Goal: Information Seeking & Learning: Learn about a topic

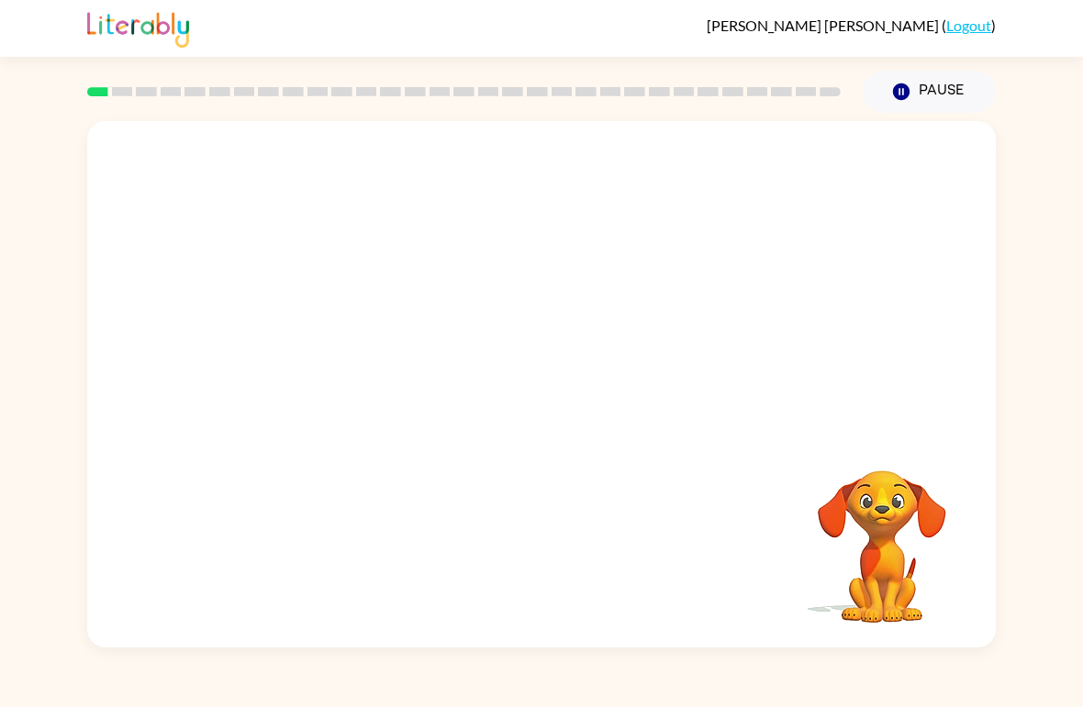
click at [332, 349] on video "Your browser must support playing .mp4 files to use Literably. Please try using…" at bounding box center [541, 276] width 908 height 311
click at [340, 357] on video "Your browser must support playing .mp4 files to use Literably. Please try using…" at bounding box center [541, 276] width 908 height 311
click at [336, 347] on video "Your browser must support playing .mp4 files to use Literably. Please try using…" at bounding box center [541, 276] width 908 height 311
click at [339, 345] on video "Your browser must support playing .mp4 files to use Literably. Please try using…" at bounding box center [541, 276] width 908 height 311
click at [551, 396] on icon "button" at bounding box center [542, 394] width 32 height 32
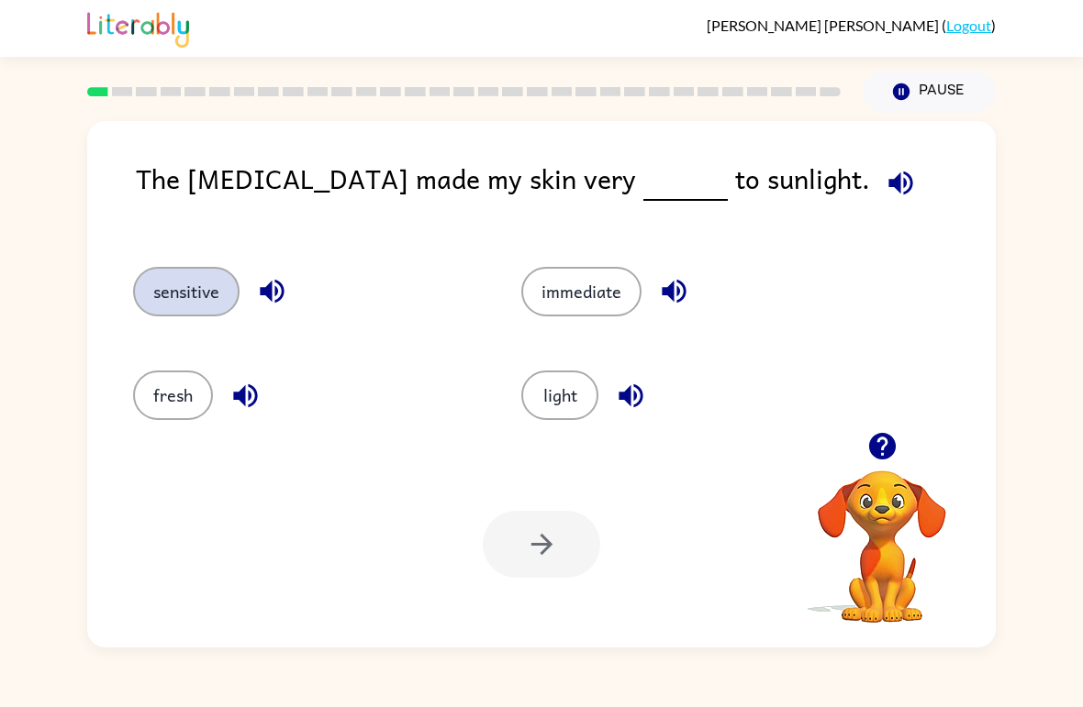
click at [196, 284] on button "sensitive" at bounding box center [186, 292] width 106 height 50
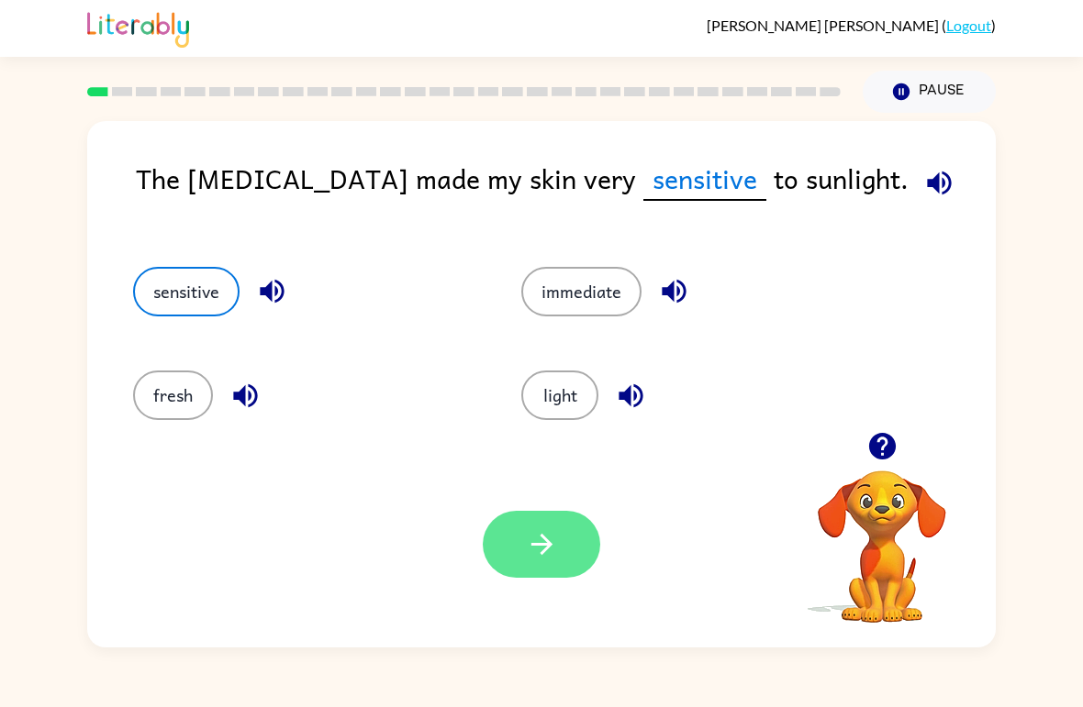
click at [557, 543] on icon "button" at bounding box center [542, 545] width 32 height 32
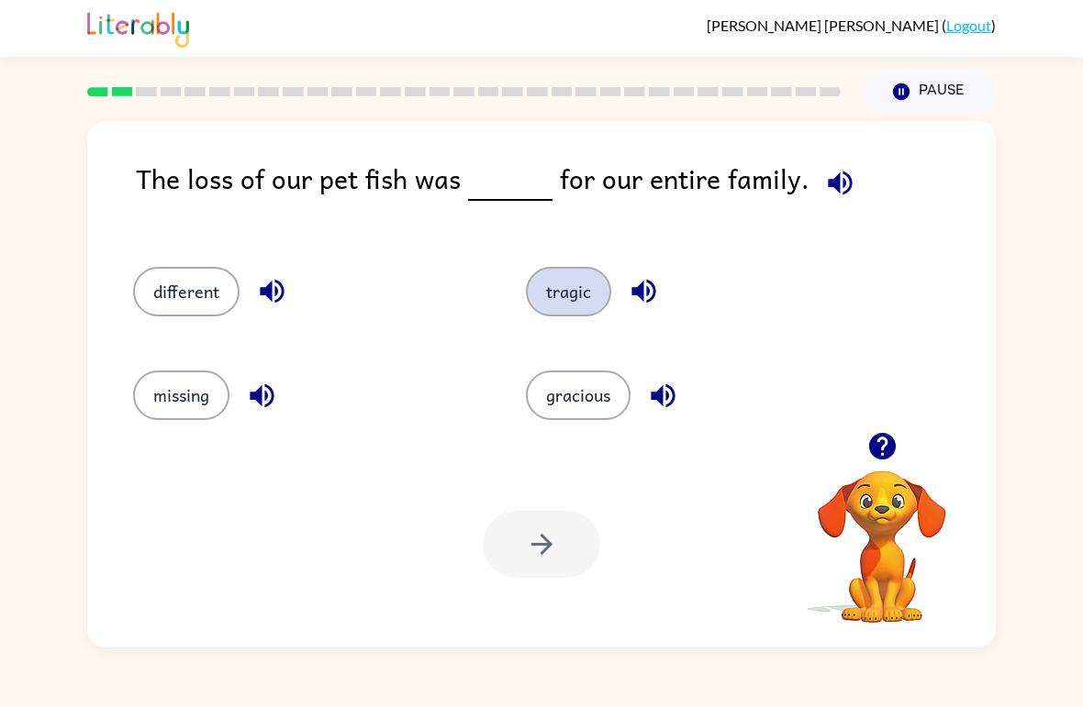
click at [564, 301] on button "tragic" at bounding box center [568, 292] width 85 height 50
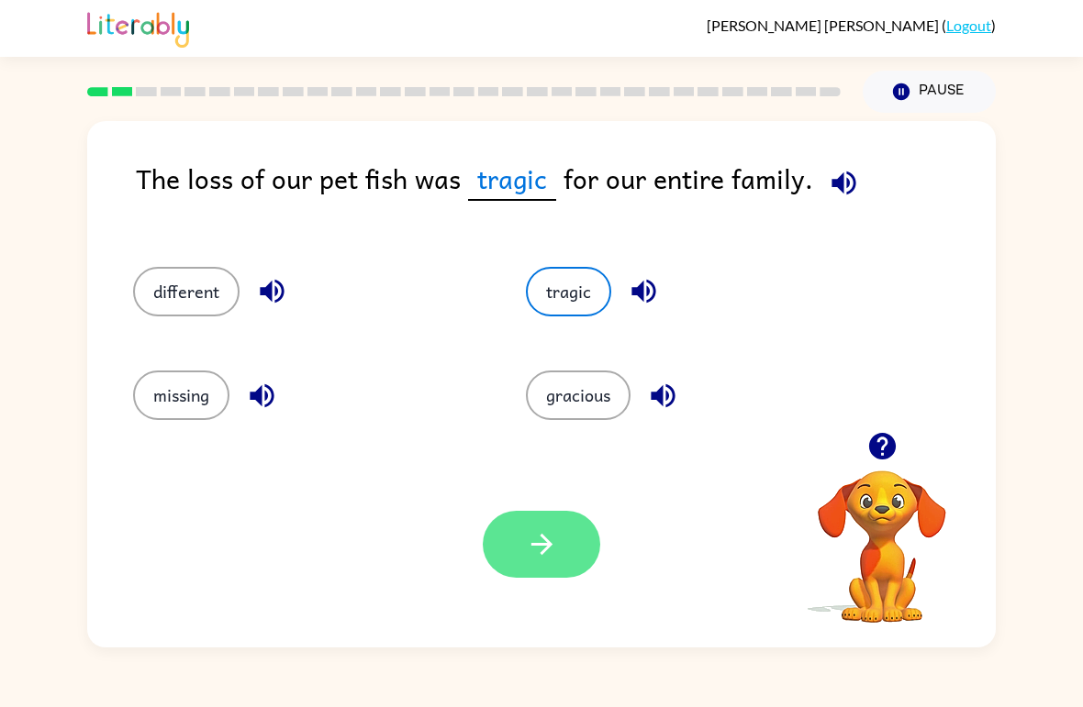
click at [543, 560] on icon "button" at bounding box center [542, 545] width 32 height 32
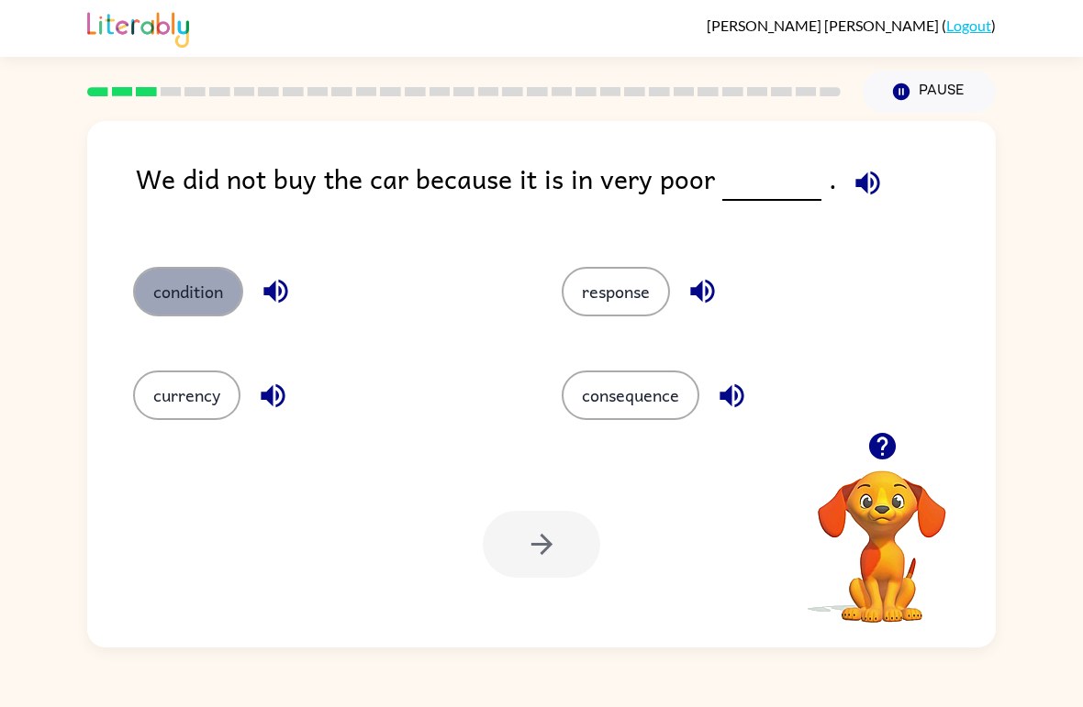
click at [169, 295] on button "condition" at bounding box center [188, 292] width 110 height 50
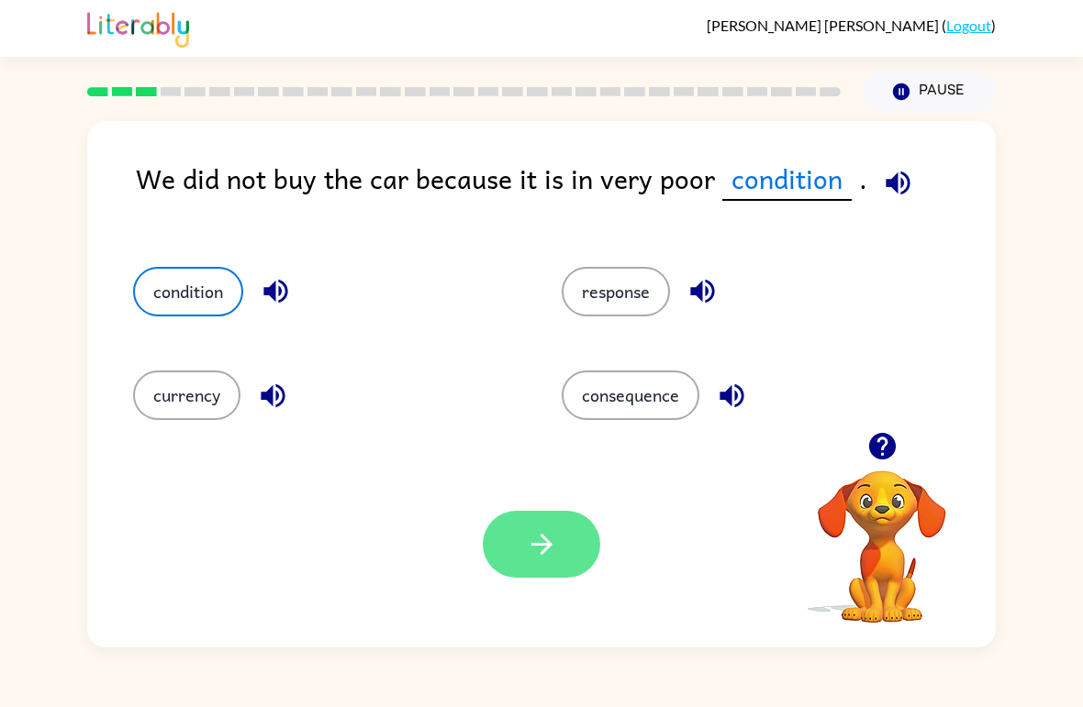
click at [550, 528] on button "button" at bounding box center [541, 544] width 117 height 67
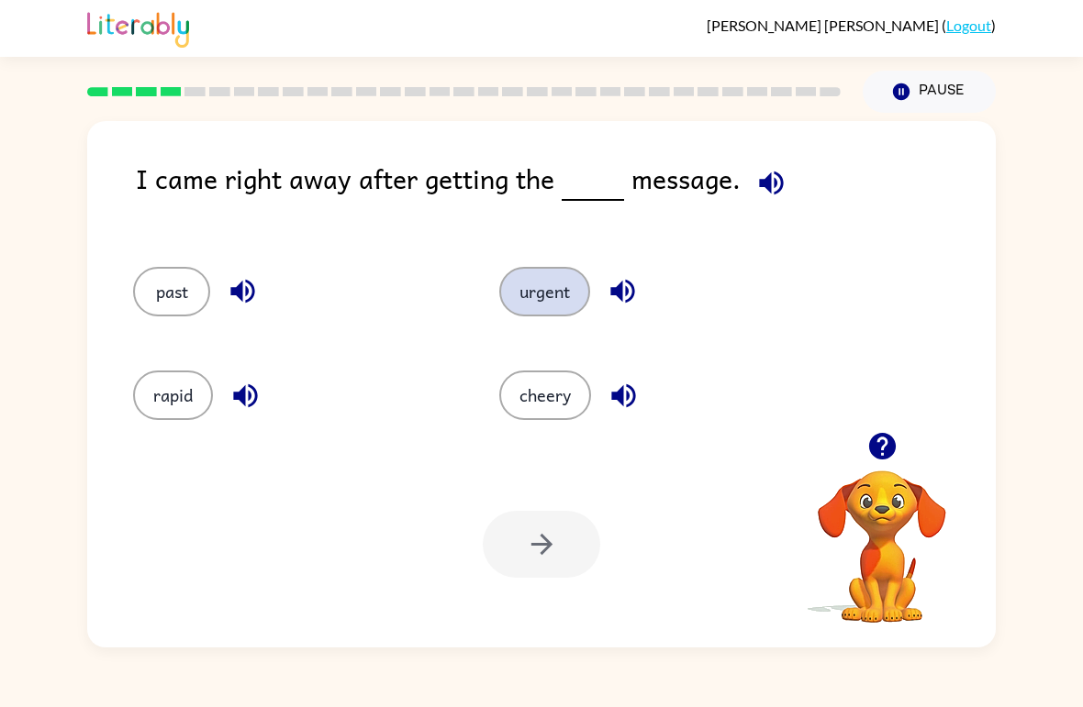
click at [557, 296] on button "urgent" at bounding box center [544, 292] width 91 height 50
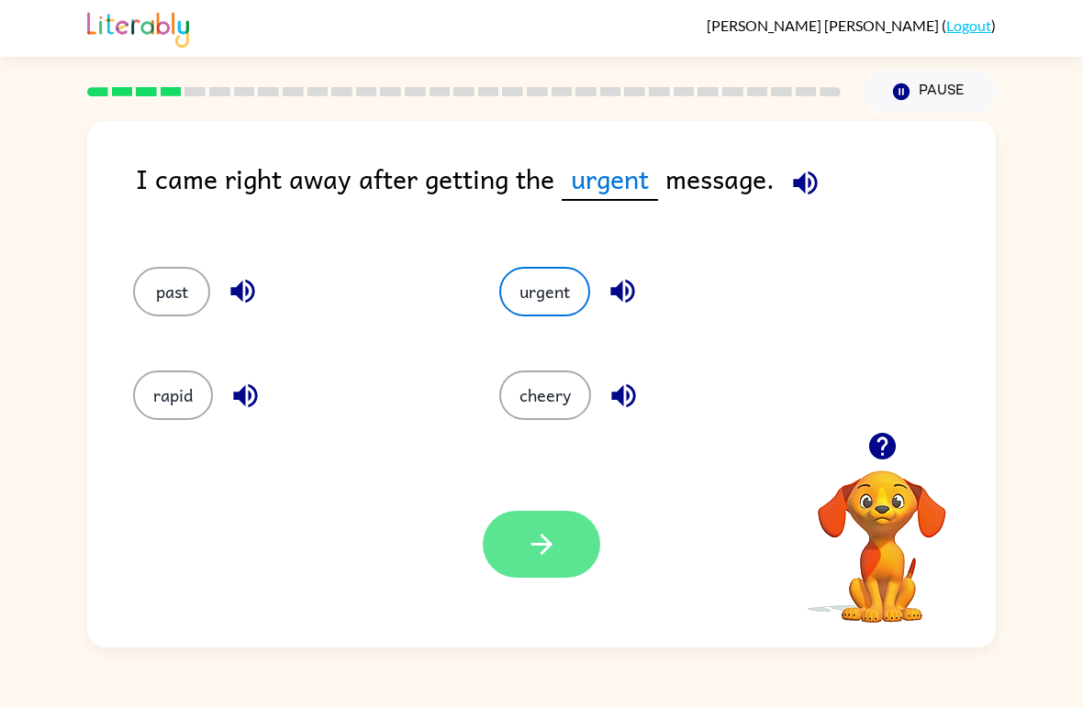
click at [535, 542] on icon "button" at bounding box center [542, 545] width 32 height 32
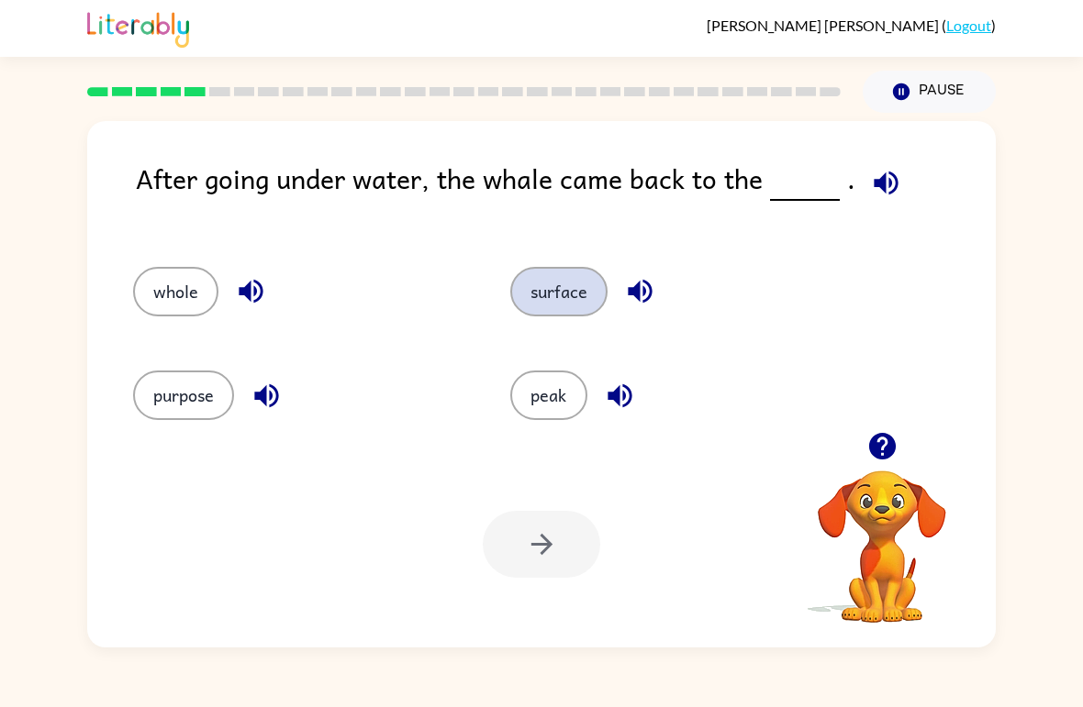
click at [552, 288] on button "surface" at bounding box center [558, 292] width 97 height 50
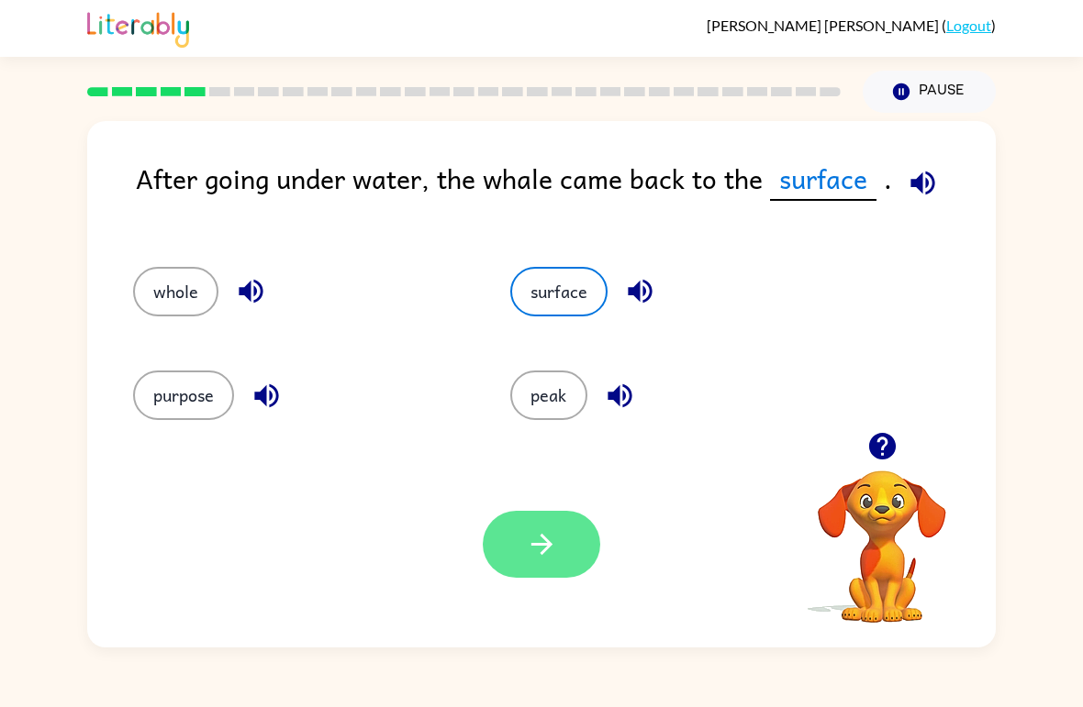
click at [532, 564] on button "button" at bounding box center [541, 544] width 117 height 67
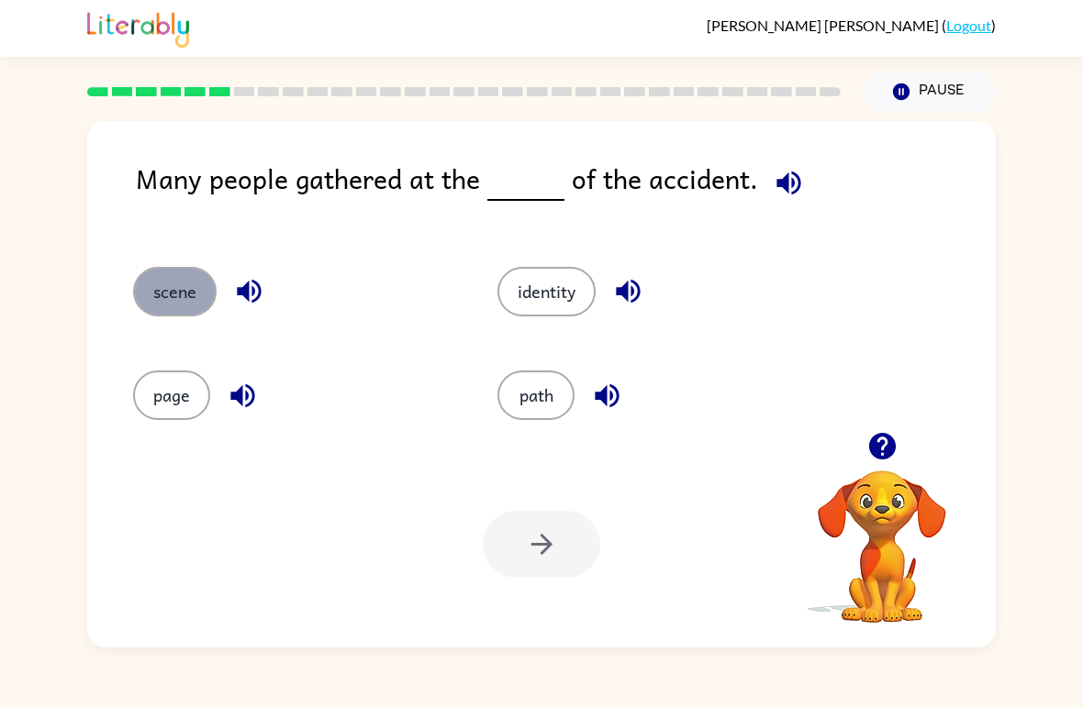
click at [184, 299] on button "scene" at bounding box center [174, 292] width 83 height 50
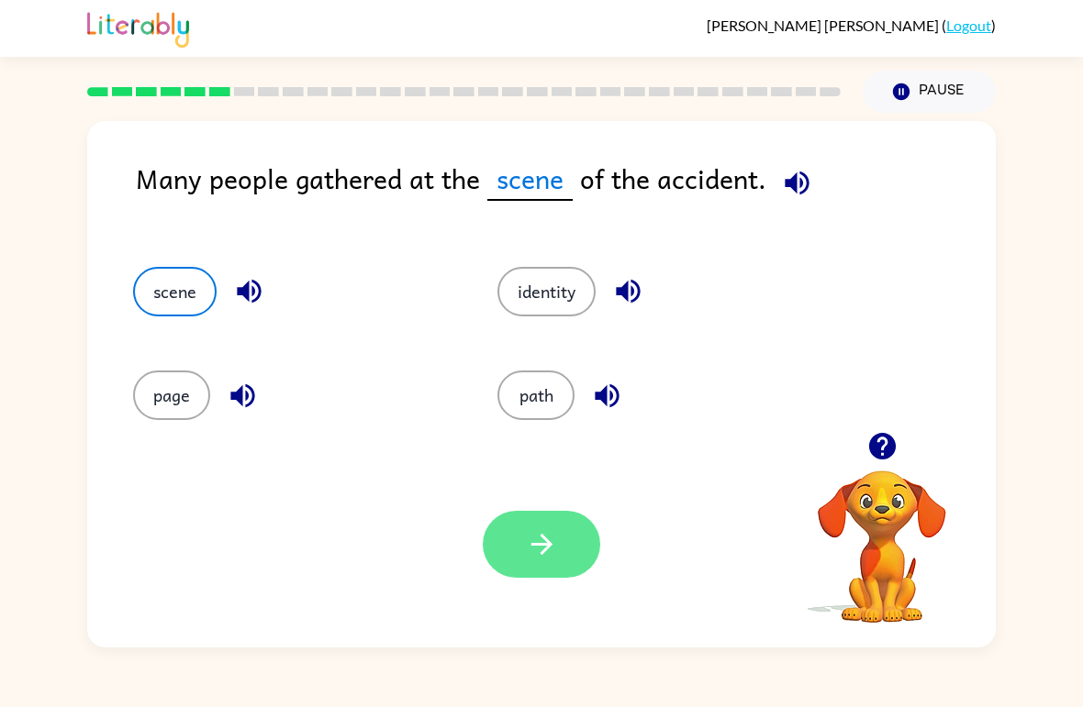
click at [565, 533] on button "button" at bounding box center [541, 544] width 117 height 67
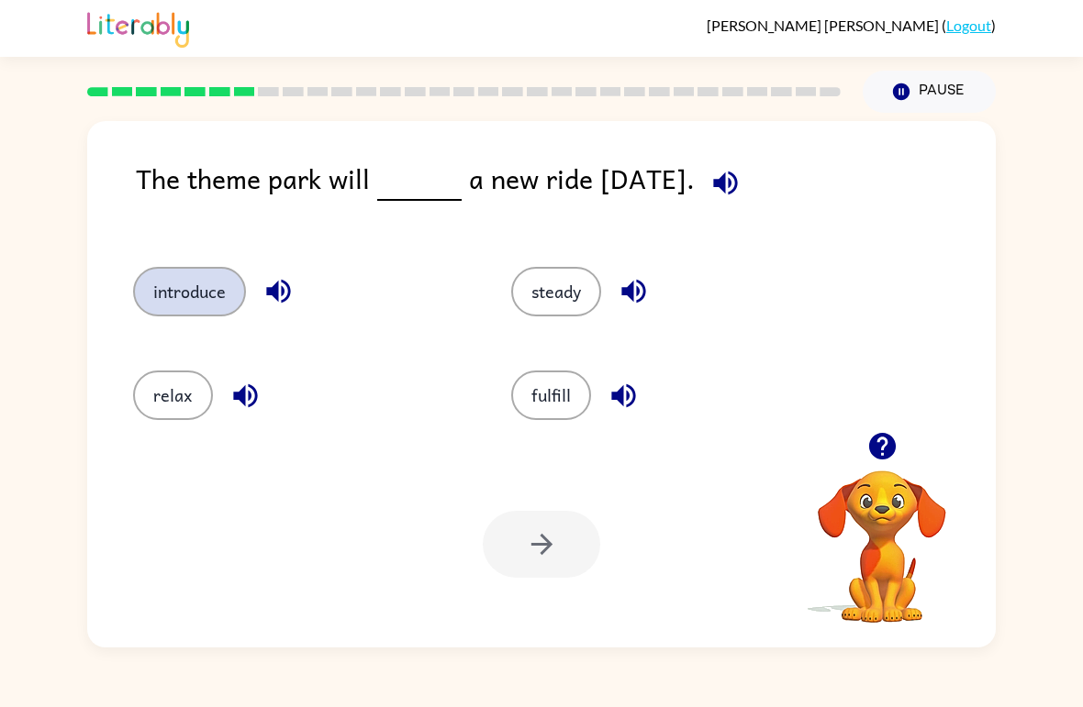
click at [190, 285] on button "introduce" at bounding box center [189, 292] width 113 height 50
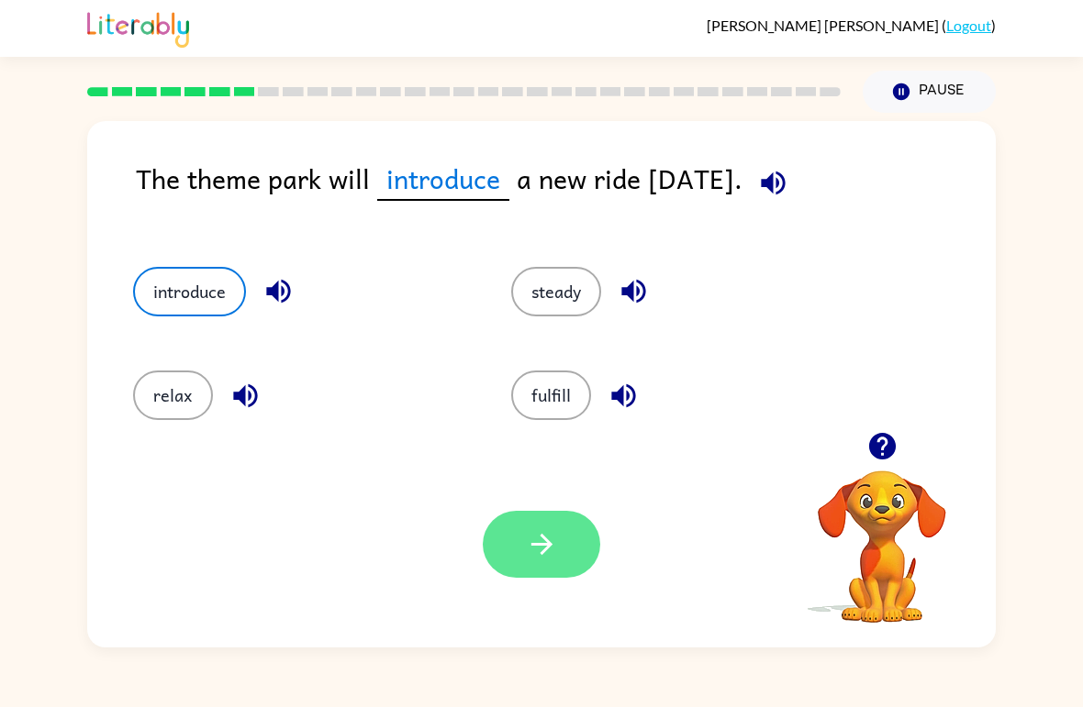
click at [538, 543] on icon "button" at bounding box center [542, 545] width 32 height 32
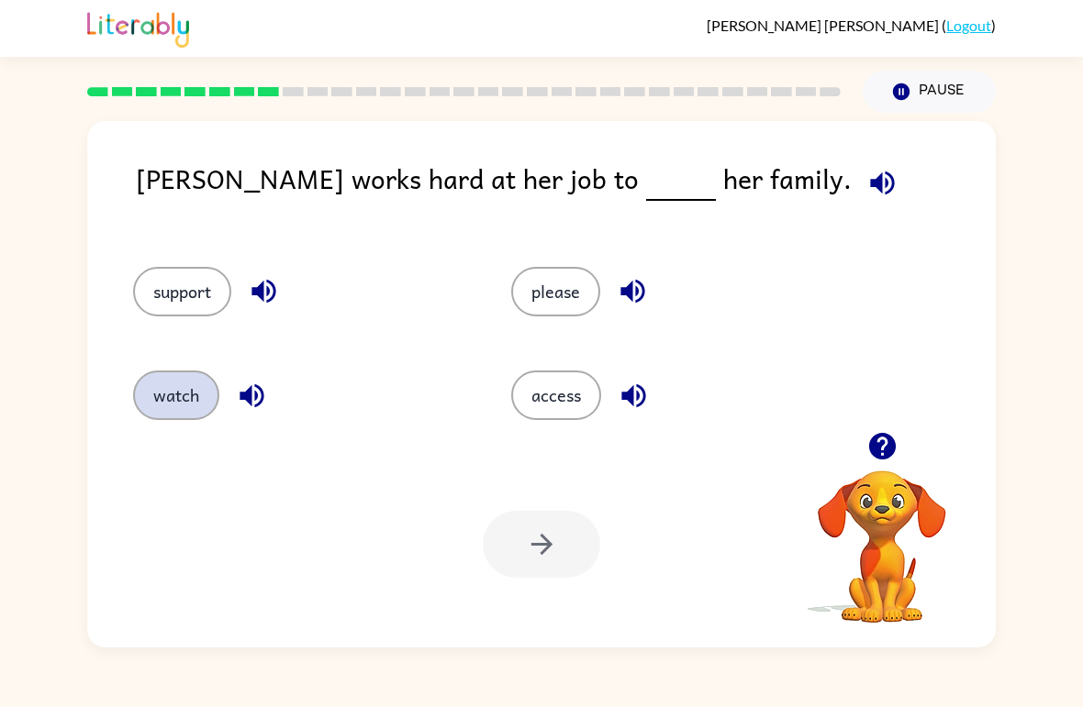
click at [166, 401] on button "watch" at bounding box center [176, 396] width 86 height 50
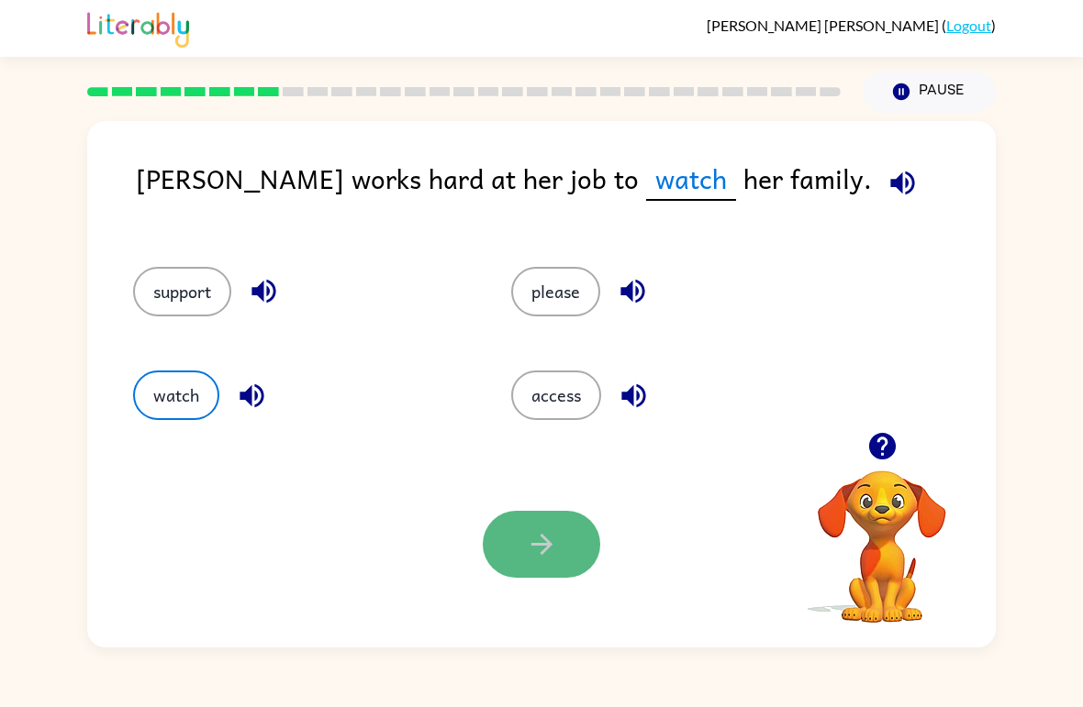
click at [579, 541] on button "button" at bounding box center [541, 544] width 117 height 67
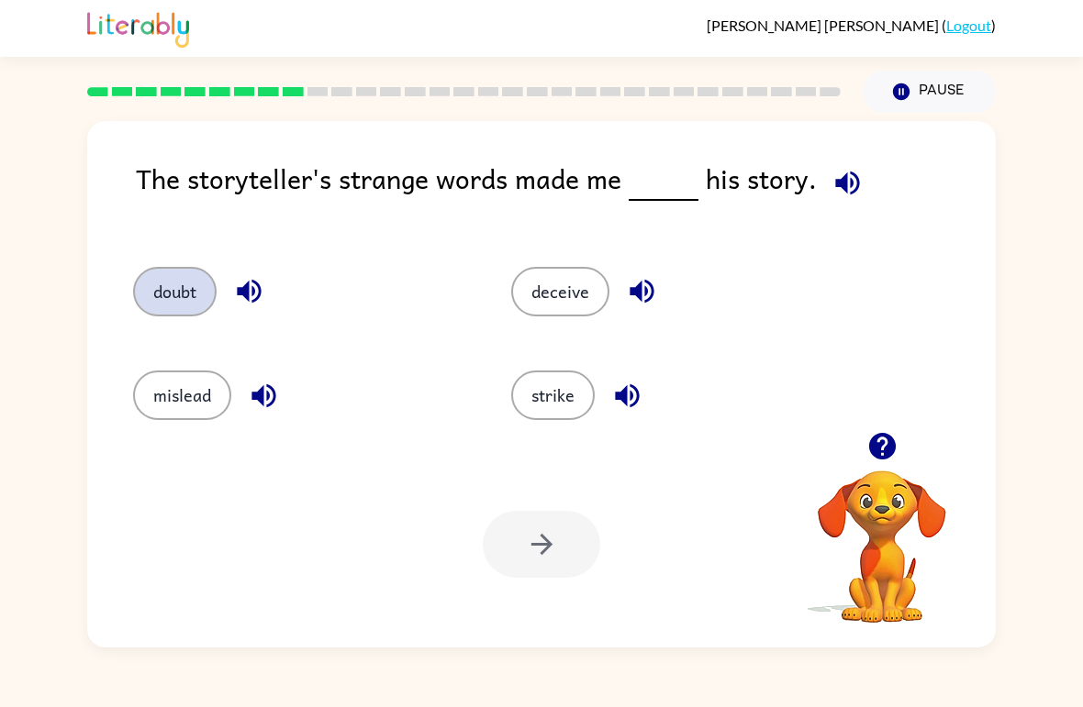
click at [176, 277] on button "doubt" at bounding box center [174, 292] width 83 height 50
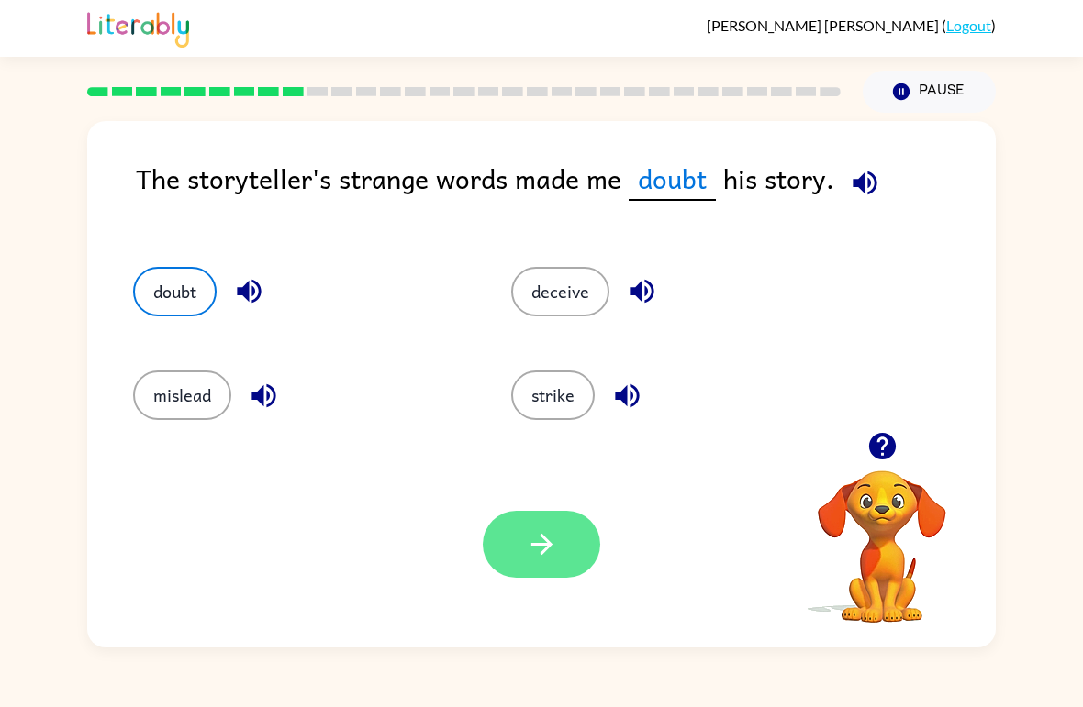
click at [531, 559] on icon "button" at bounding box center [542, 545] width 32 height 32
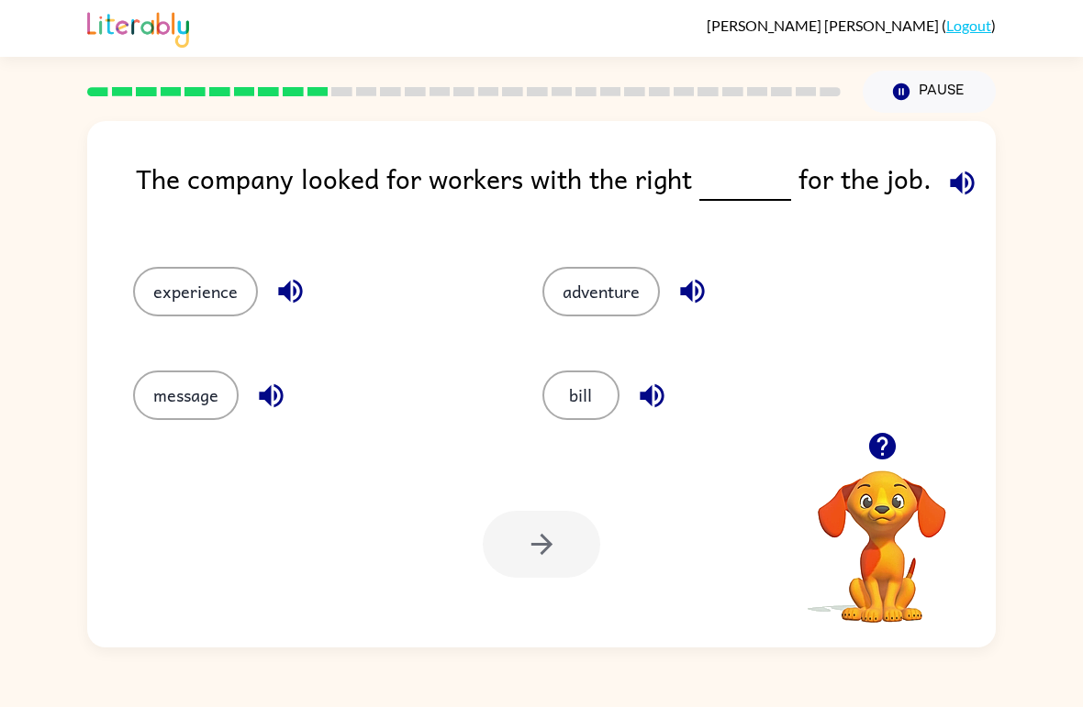
click at [1033, 393] on div "The company looked for workers with the right for the job. experience adventure…" at bounding box center [541, 380] width 1083 height 535
click at [180, 285] on button "experience" at bounding box center [195, 292] width 125 height 50
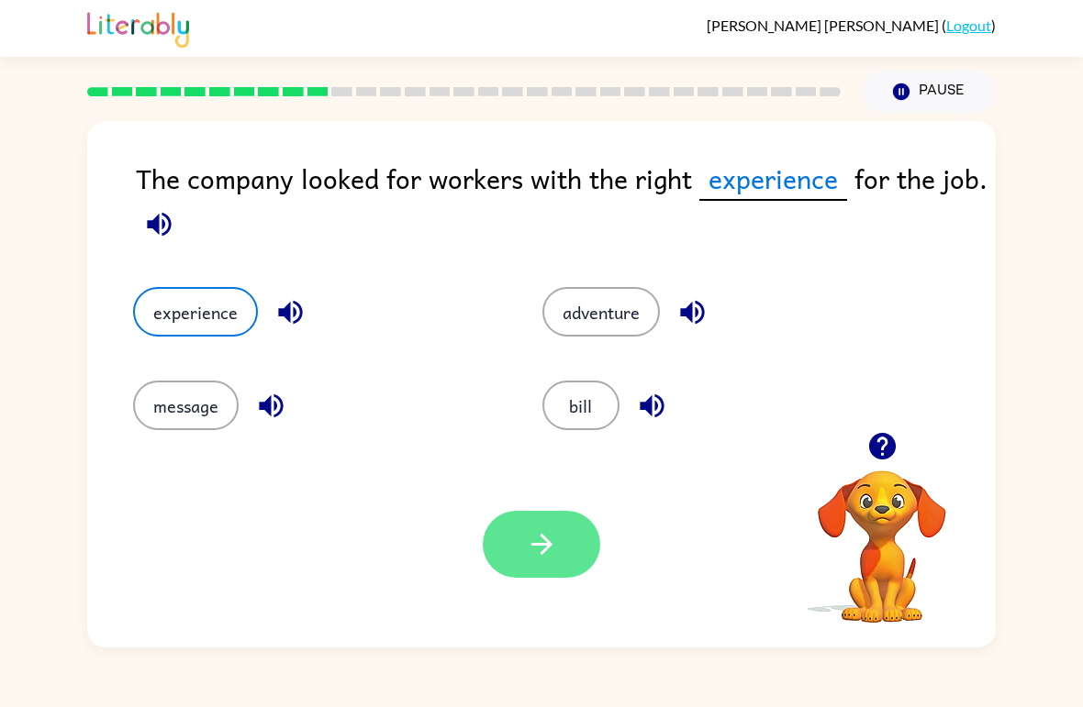
click at [531, 524] on button "button" at bounding box center [541, 544] width 117 height 67
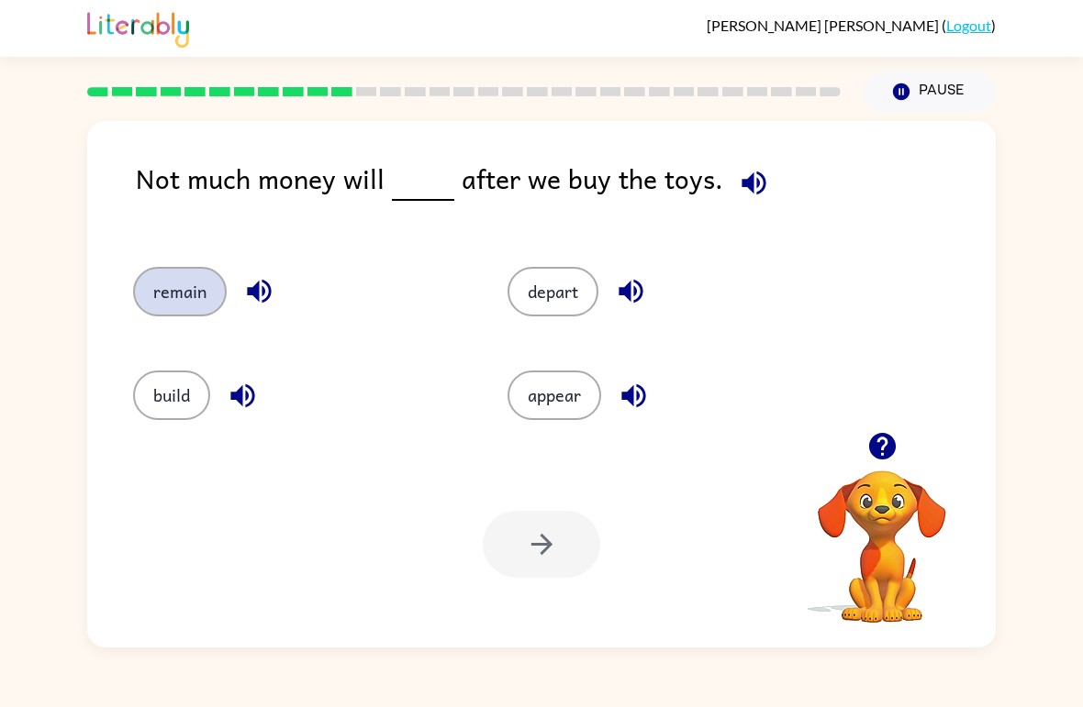
click at [173, 273] on button "remain" at bounding box center [180, 292] width 94 height 50
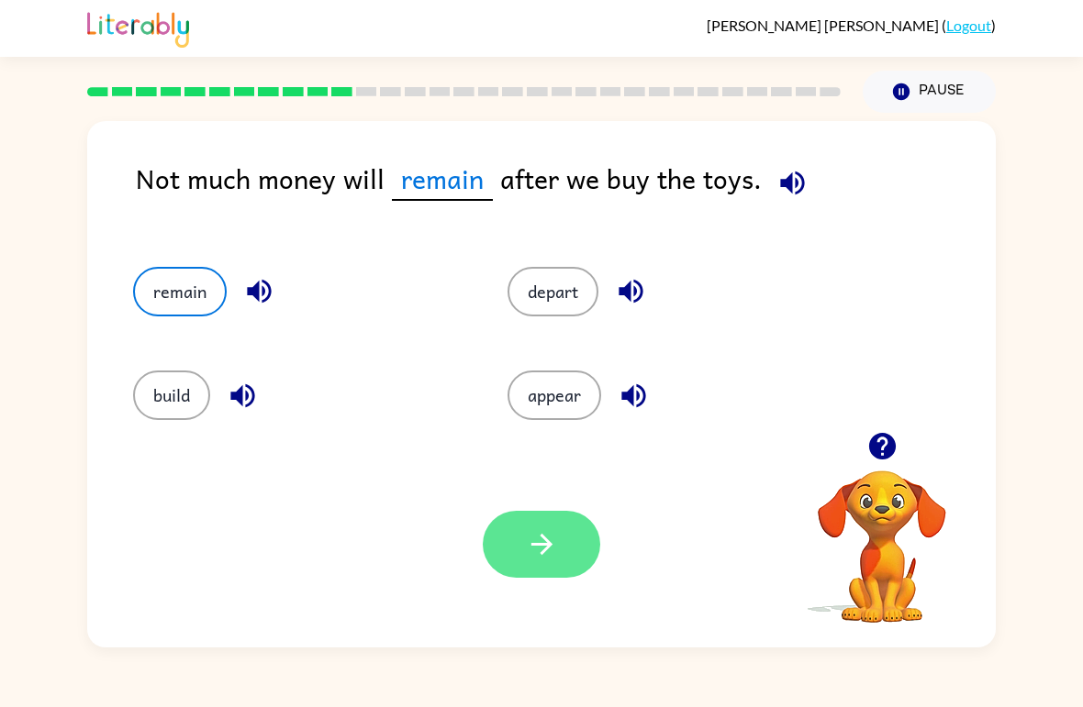
click at [563, 532] on button "button" at bounding box center [541, 544] width 117 height 67
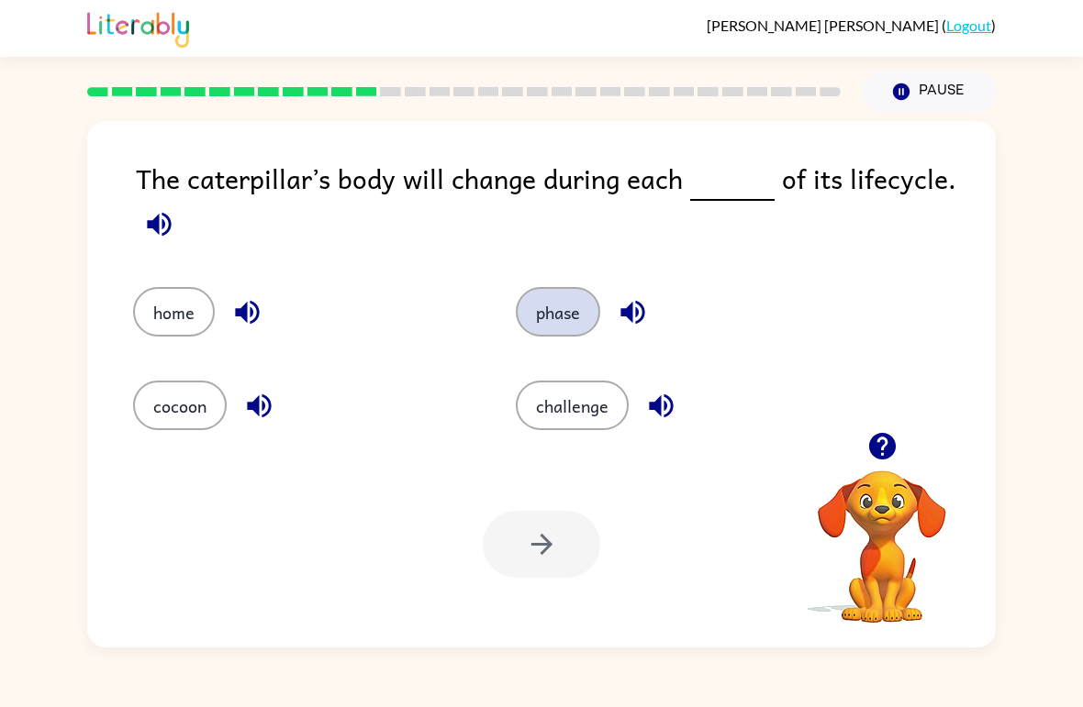
click at [563, 299] on button "phase" at bounding box center [558, 312] width 84 height 50
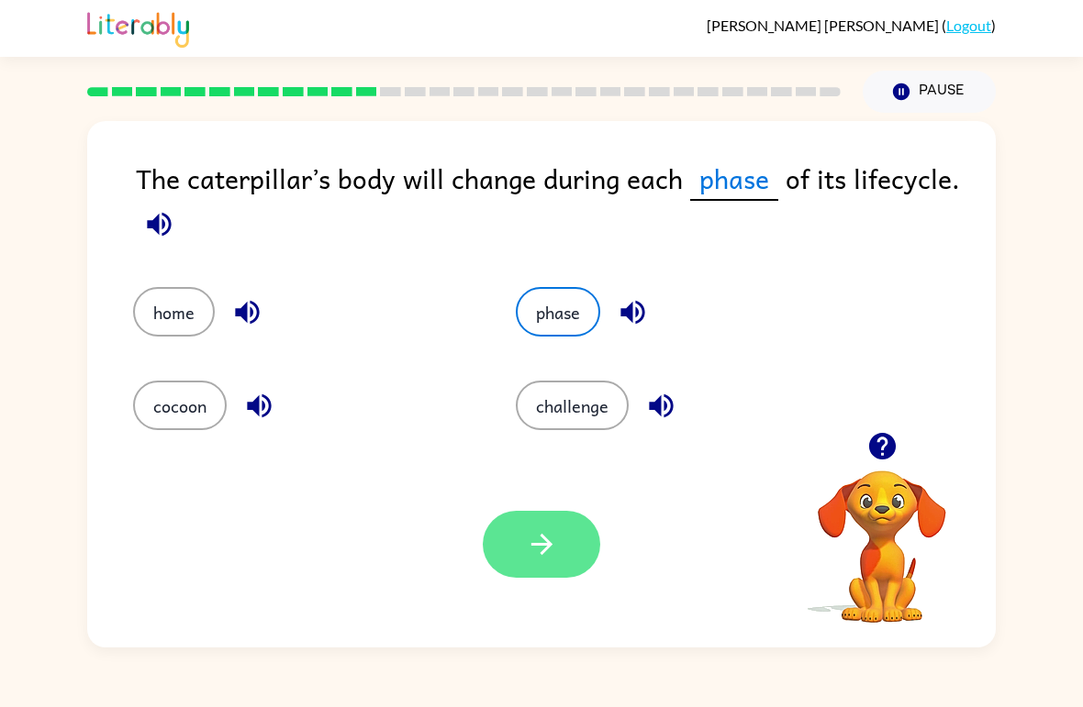
click at [521, 556] on button "button" at bounding box center [541, 544] width 117 height 67
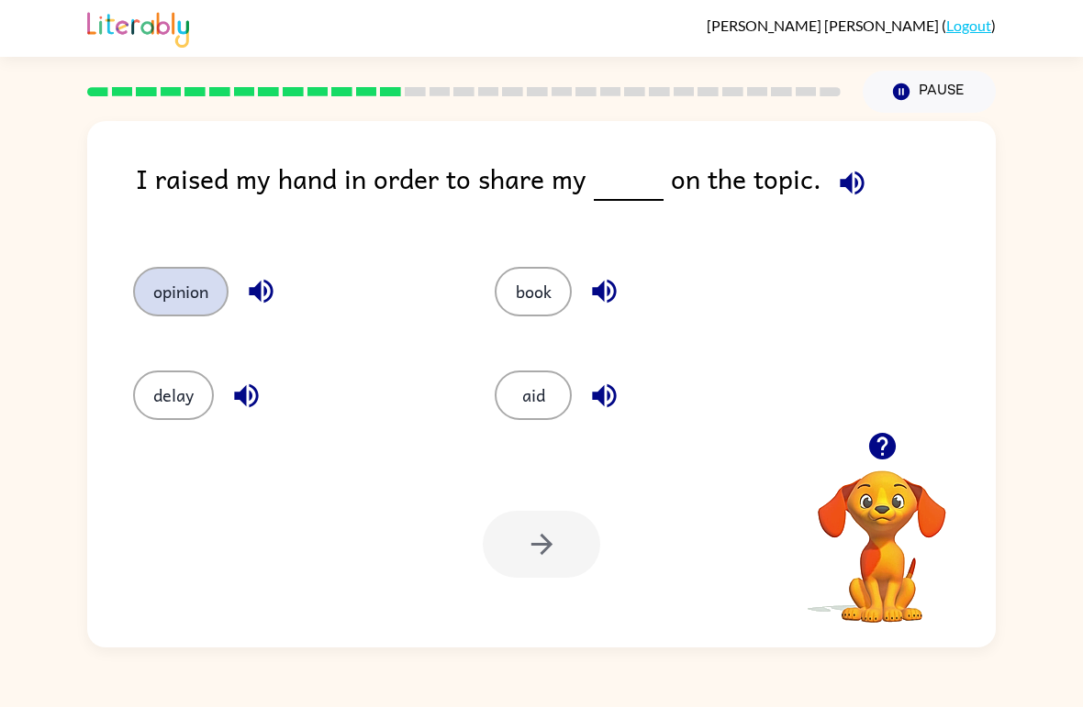
click at [187, 314] on button "opinion" at bounding box center [180, 292] width 95 height 50
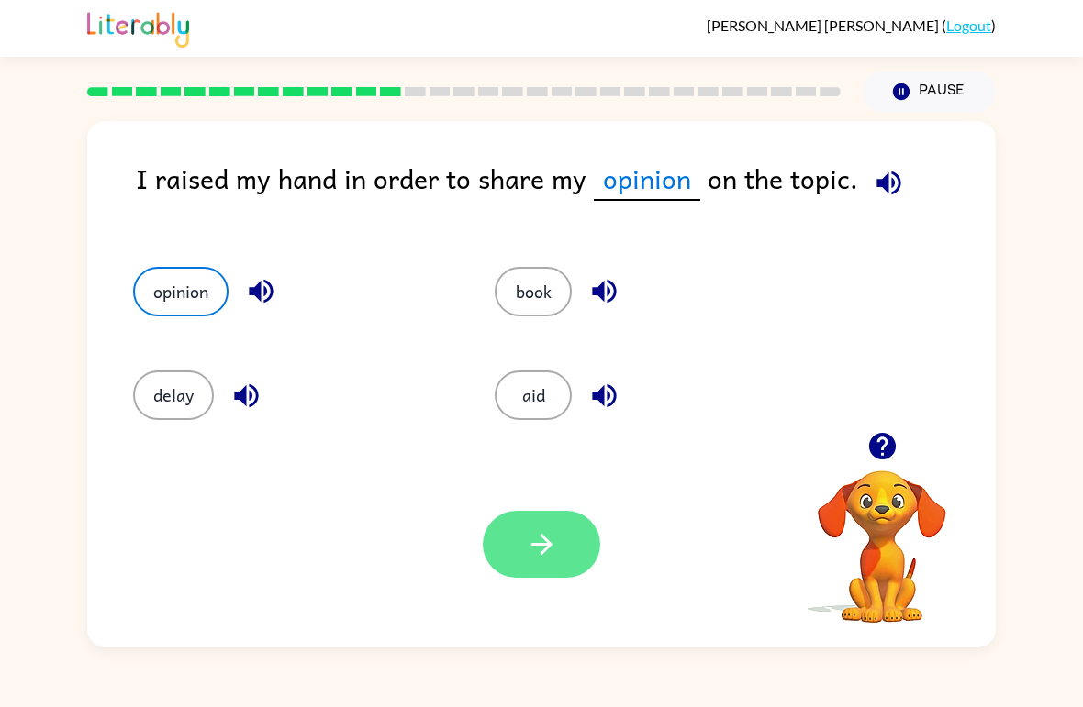
click at [570, 552] on button "button" at bounding box center [541, 544] width 117 height 67
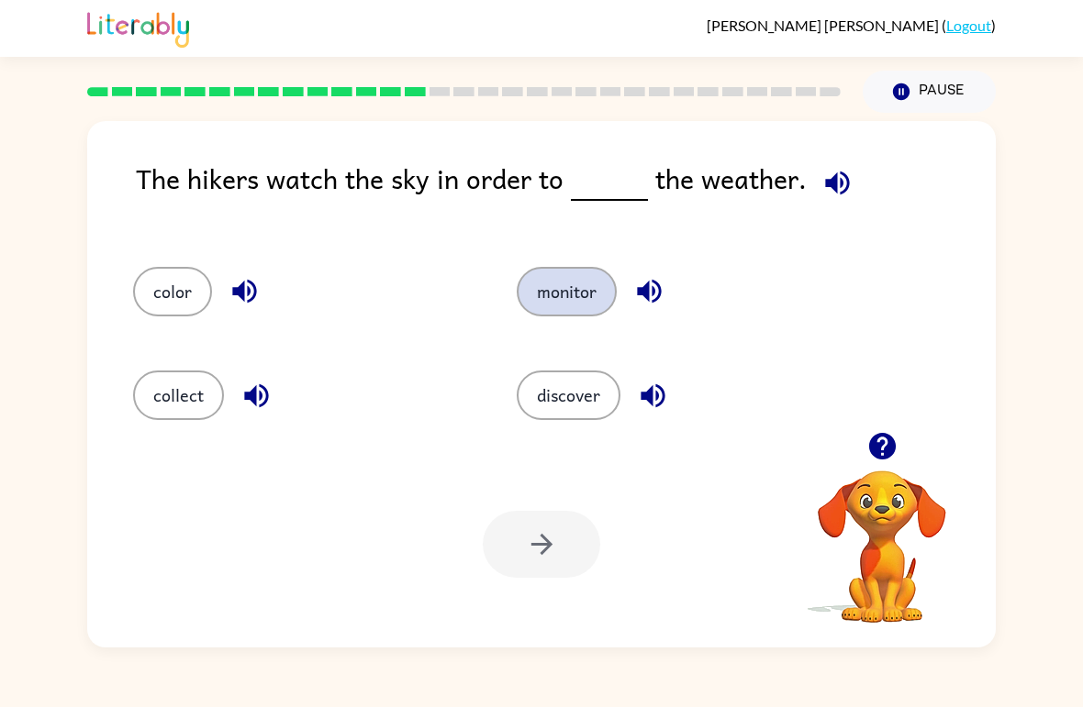
click at [573, 283] on button "monitor" at bounding box center [567, 292] width 100 height 50
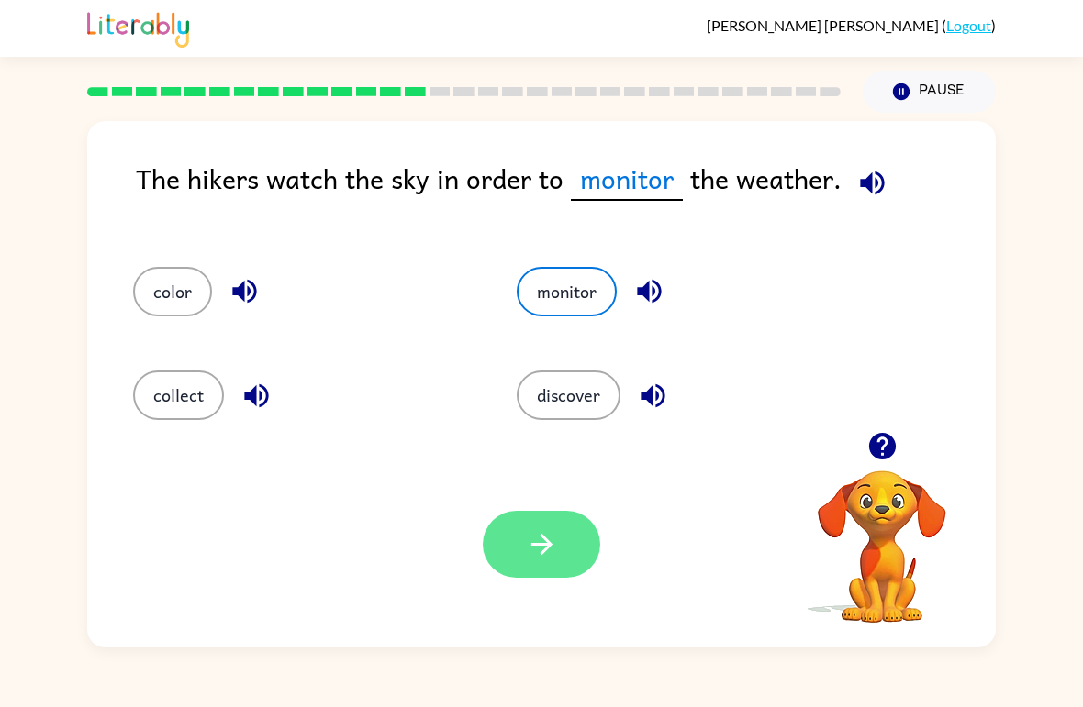
click at [546, 558] on icon "button" at bounding box center [542, 545] width 32 height 32
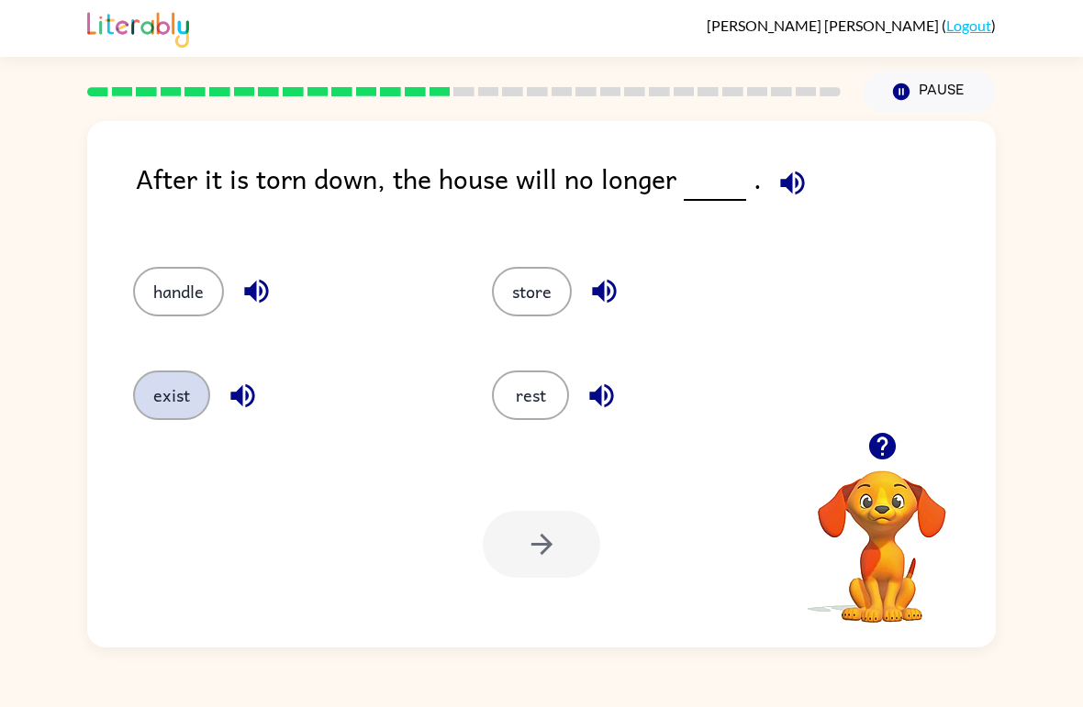
click at [167, 396] on button "exist" at bounding box center [171, 396] width 77 height 50
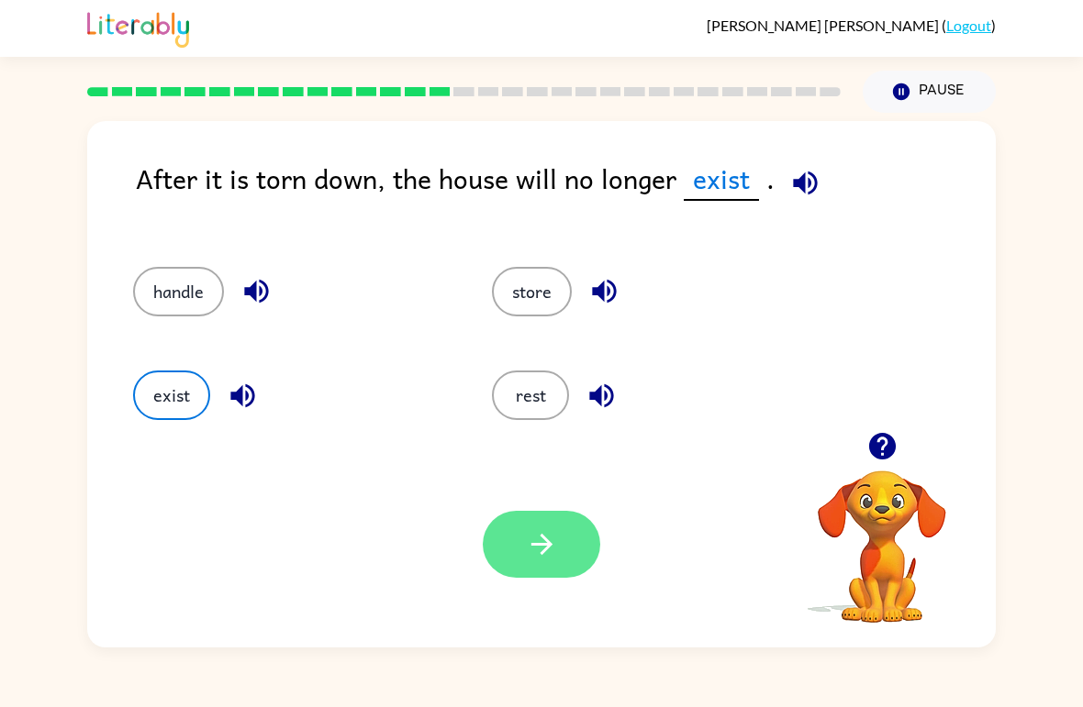
click at [550, 550] on icon "button" at bounding box center [542, 545] width 32 height 32
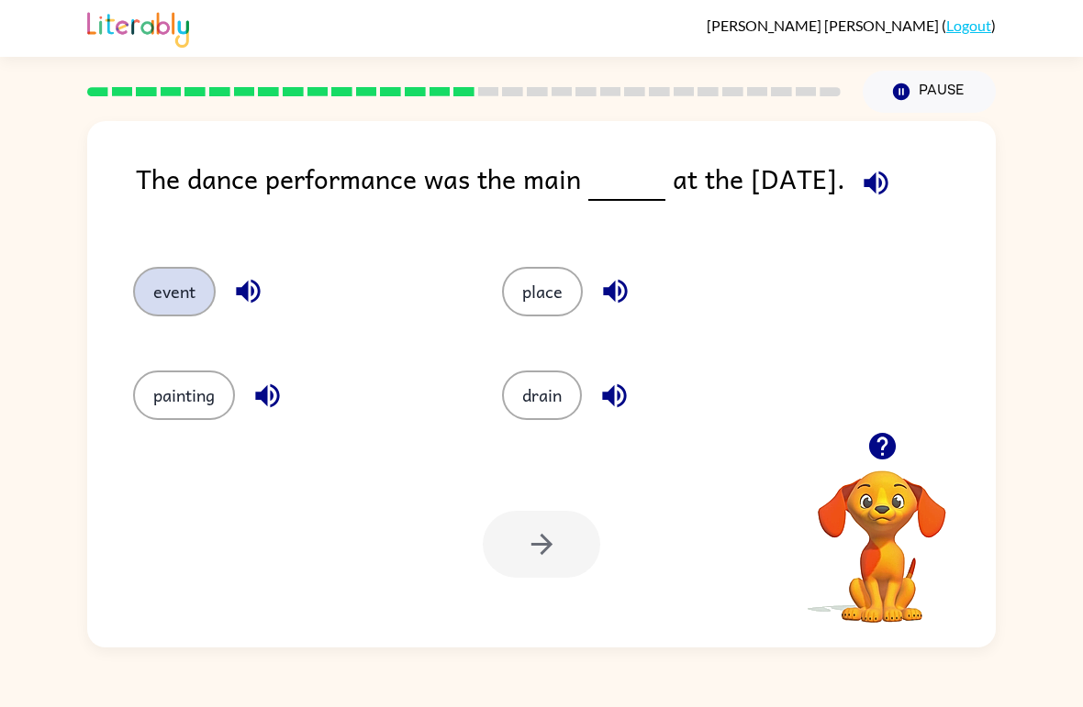
click at [171, 294] on button "event" at bounding box center [174, 292] width 83 height 50
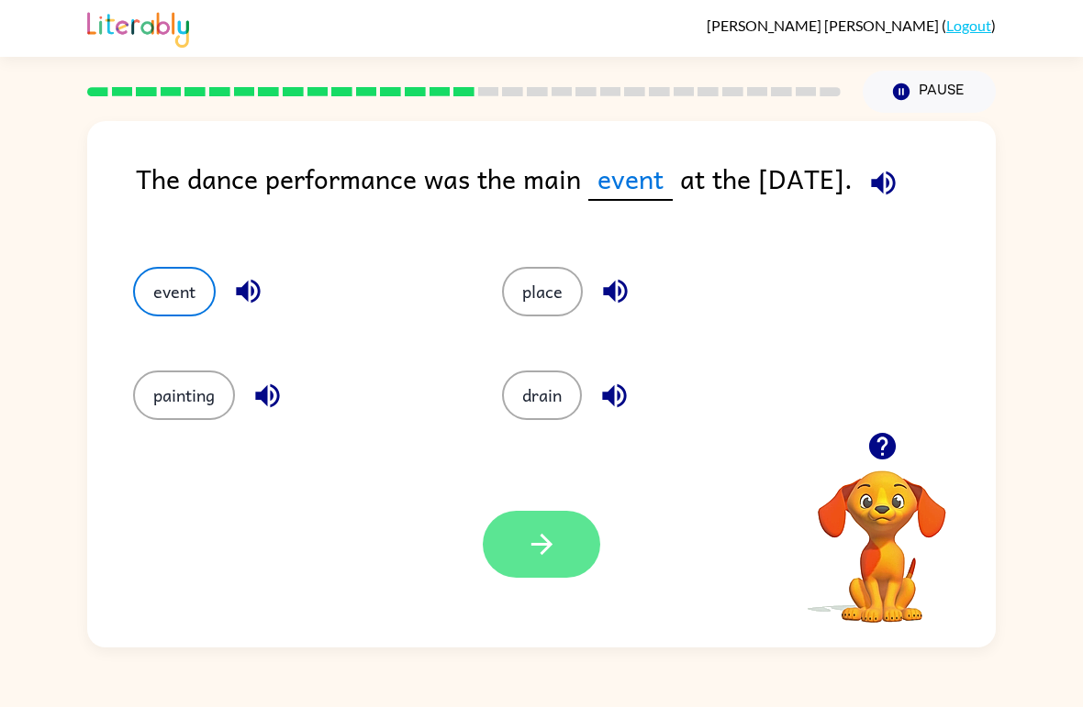
click at [541, 558] on icon "button" at bounding box center [542, 545] width 32 height 32
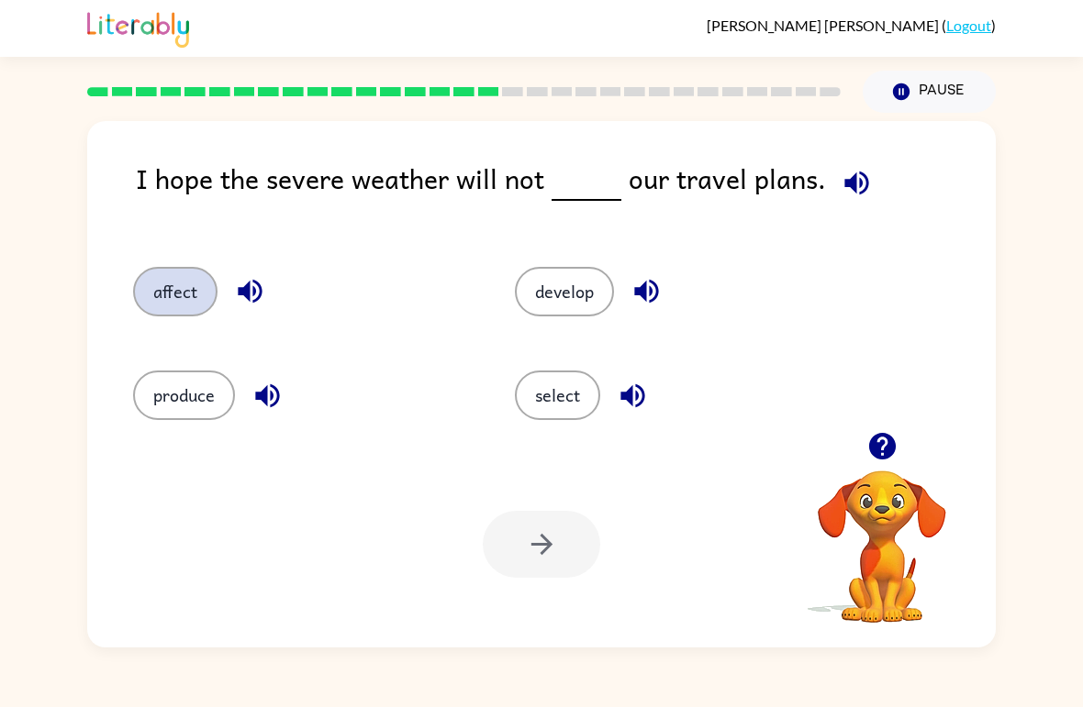
click at [172, 295] on button "affect" at bounding box center [175, 292] width 84 height 50
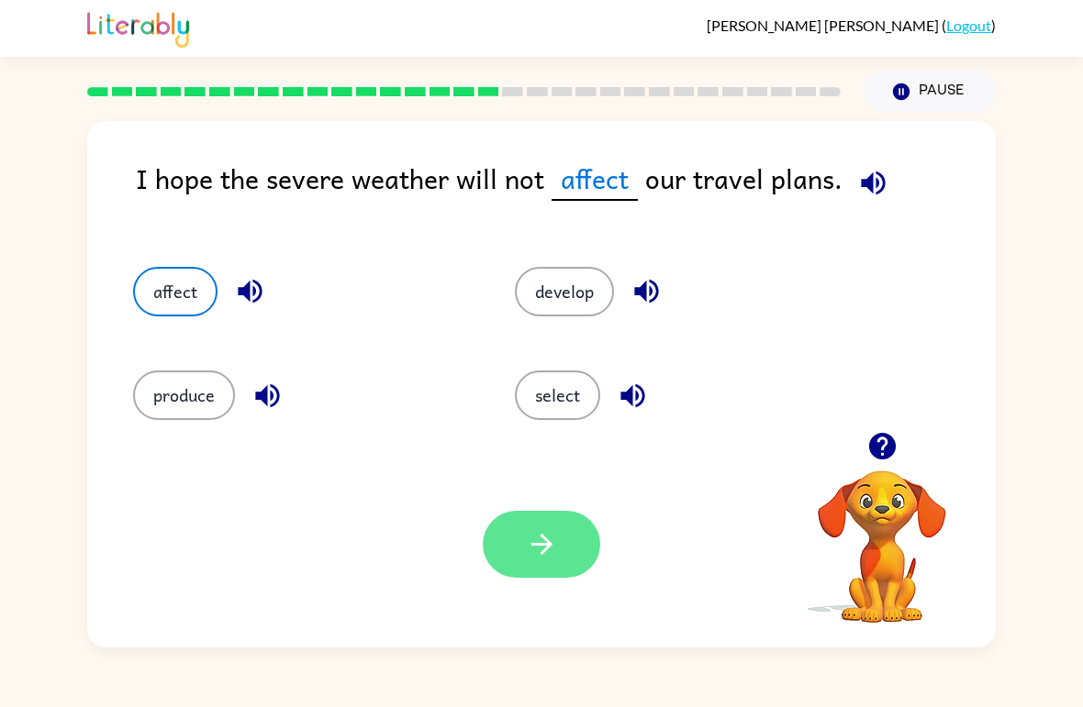
click at [566, 549] on button "button" at bounding box center [541, 544] width 117 height 67
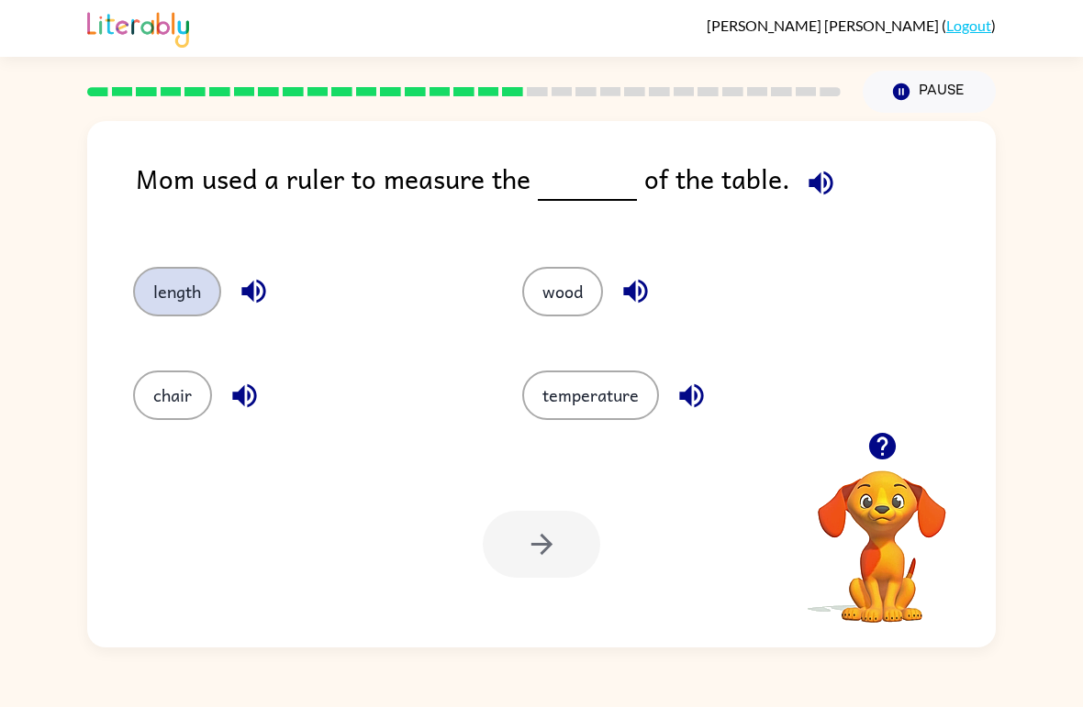
click at [168, 295] on button "length" at bounding box center [177, 292] width 88 height 50
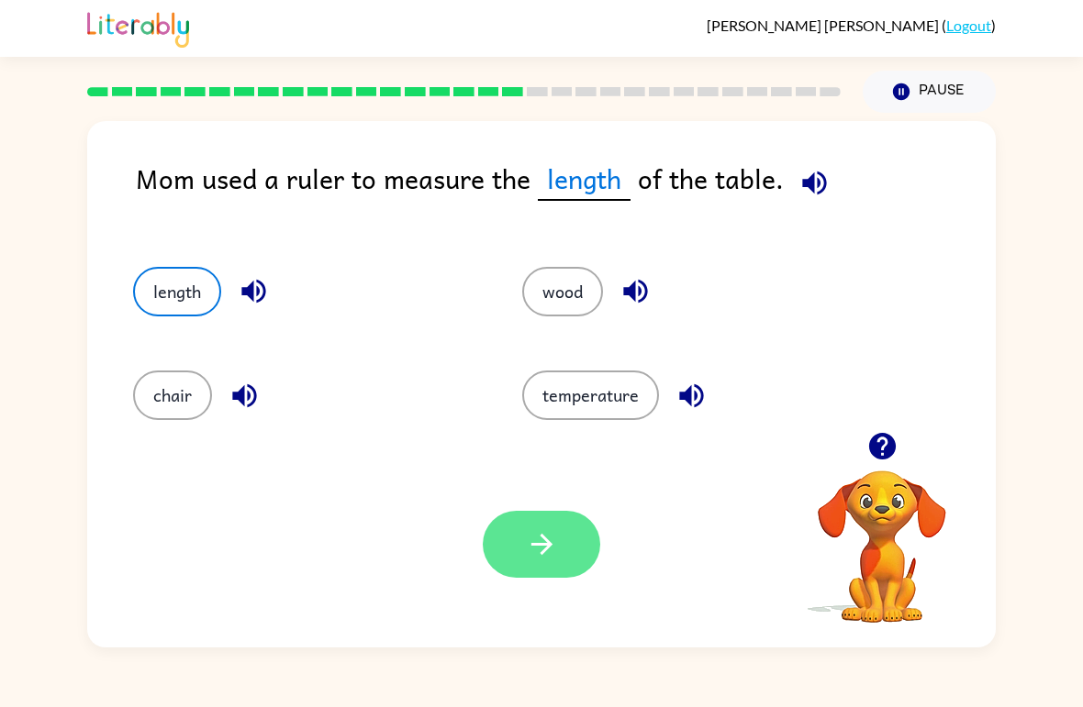
click at [542, 524] on button "button" at bounding box center [541, 544] width 117 height 67
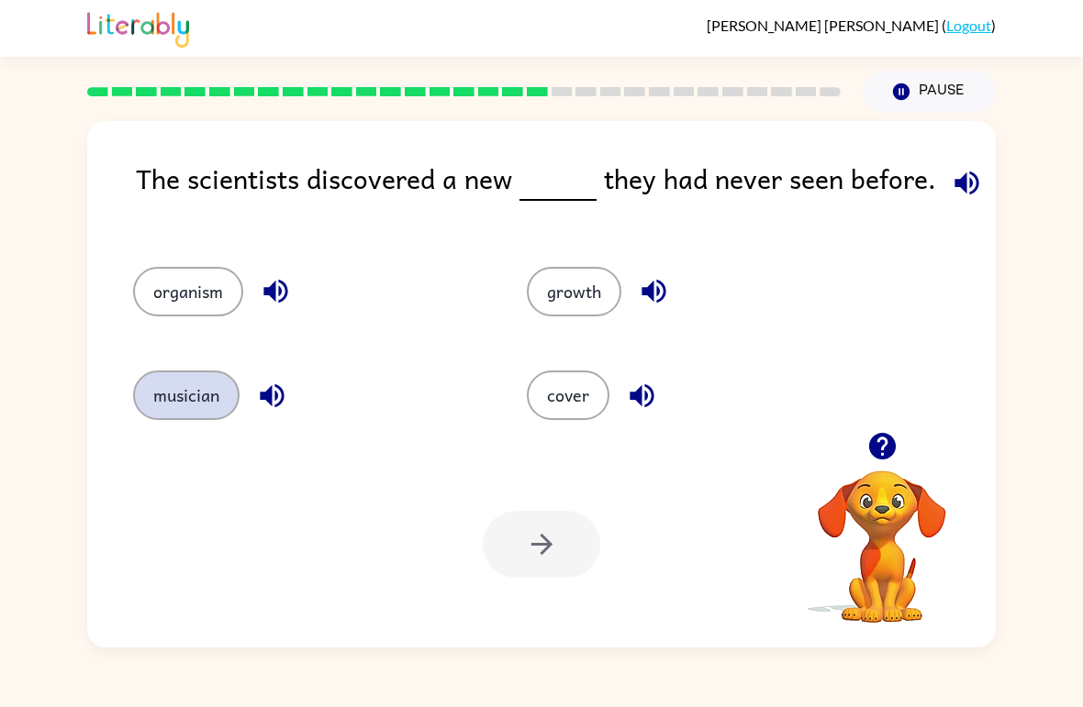
click at [187, 386] on button "musician" at bounding box center [186, 396] width 106 height 50
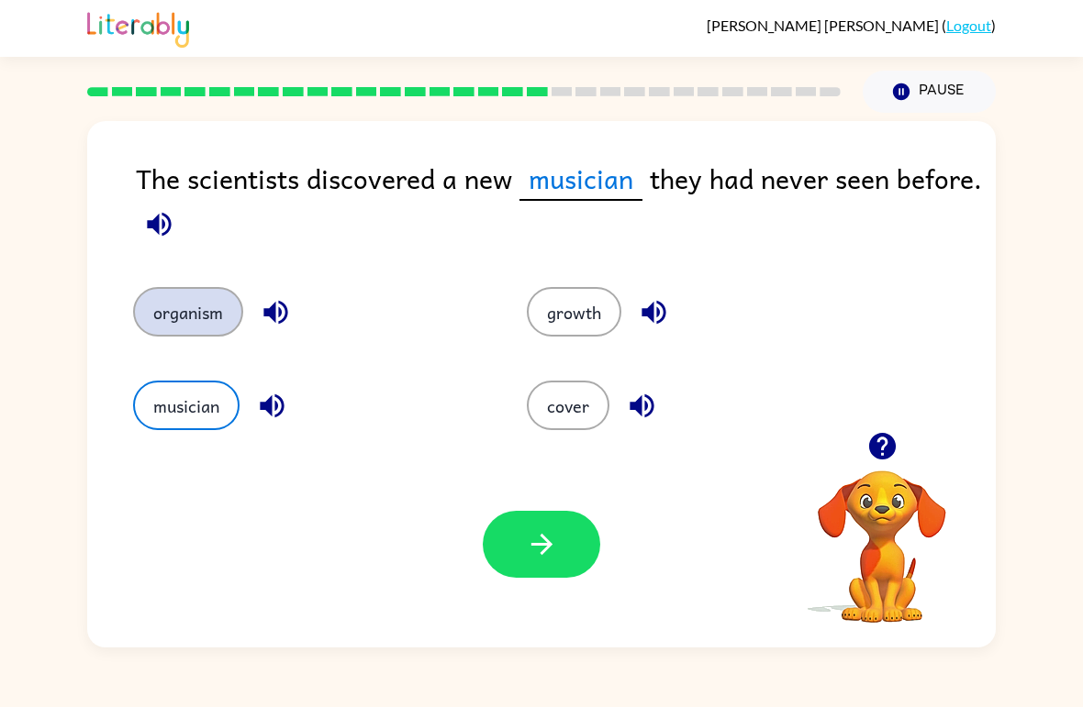
click at [168, 304] on button "organism" at bounding box center [188, 312] width 110 height 50
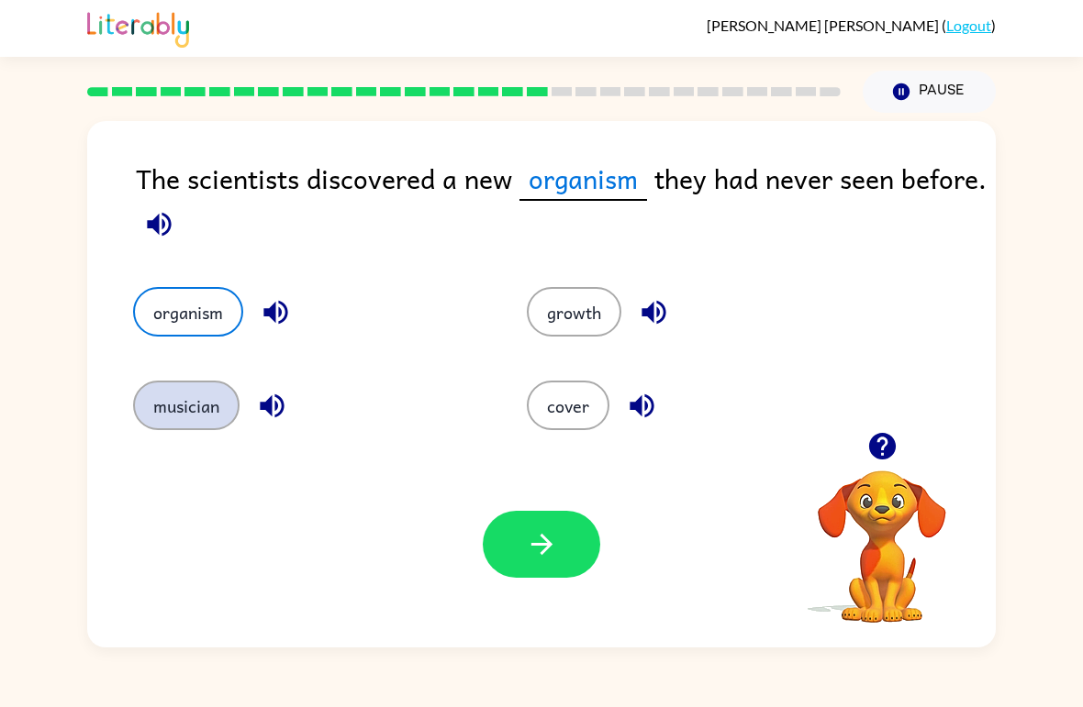
click at [162, 416] on button "musician" at bounding box center [186, 406] width 106 height 50
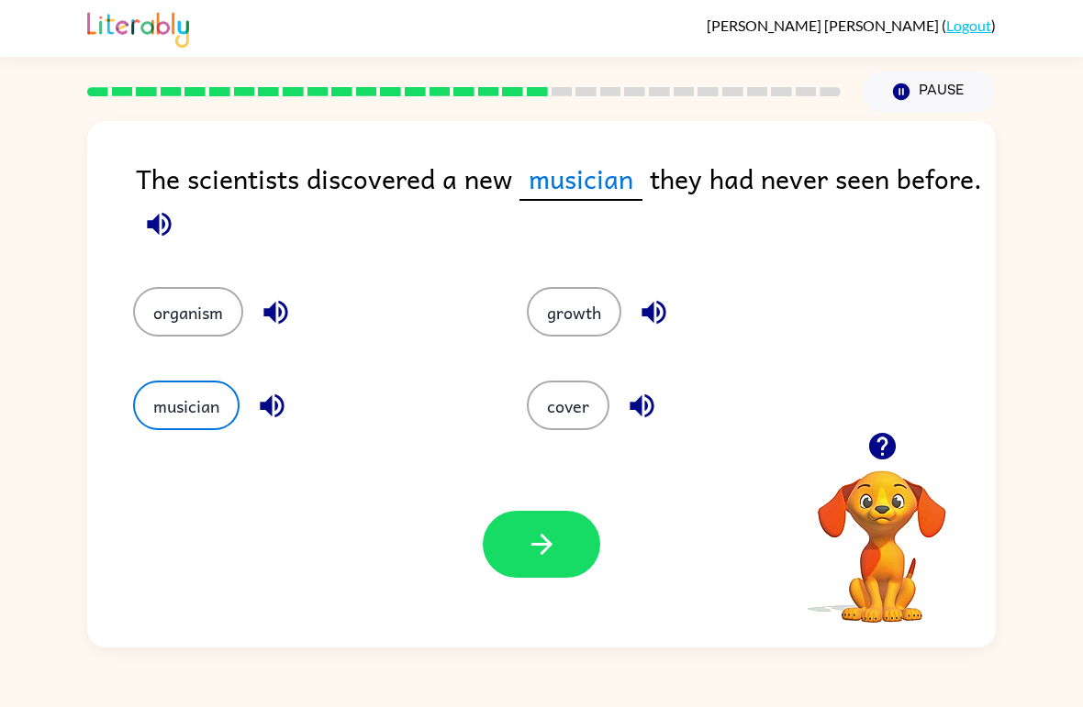
click at [171, 229] on icon "button" at bounding box center [159, 224] width 24 height 24
click at [179, 321] on button "organism" at bounding box center [188, 312] width 110 height 50
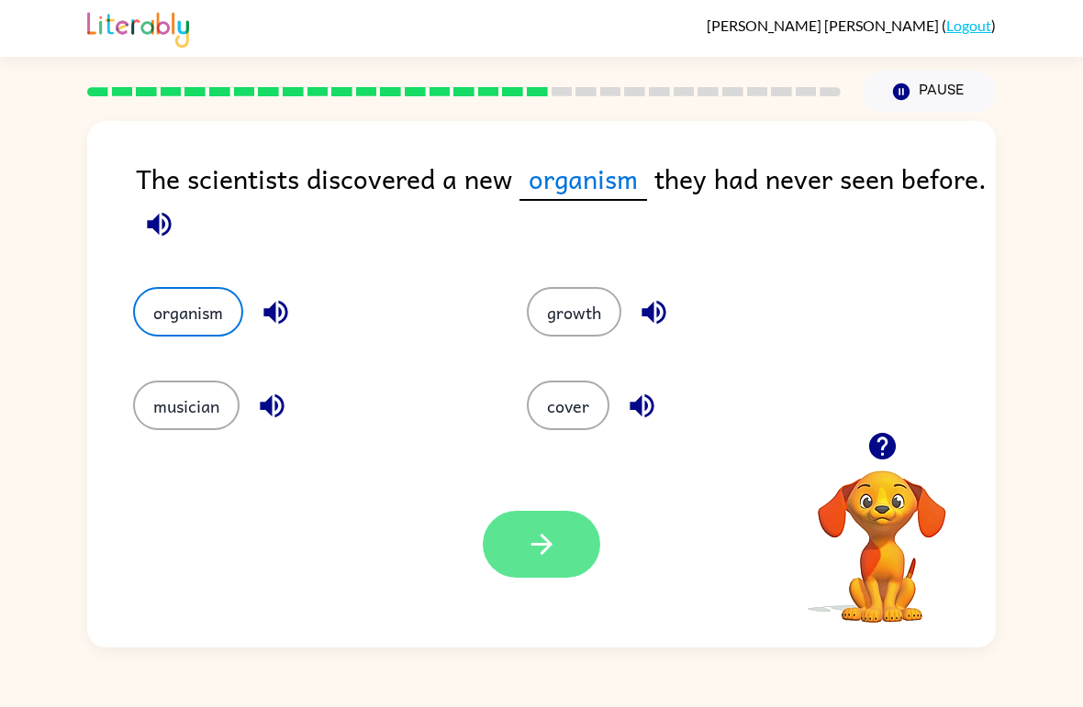
click at [557, 547] on icon "button" at bounding box center [542, 545] width 32 height 32
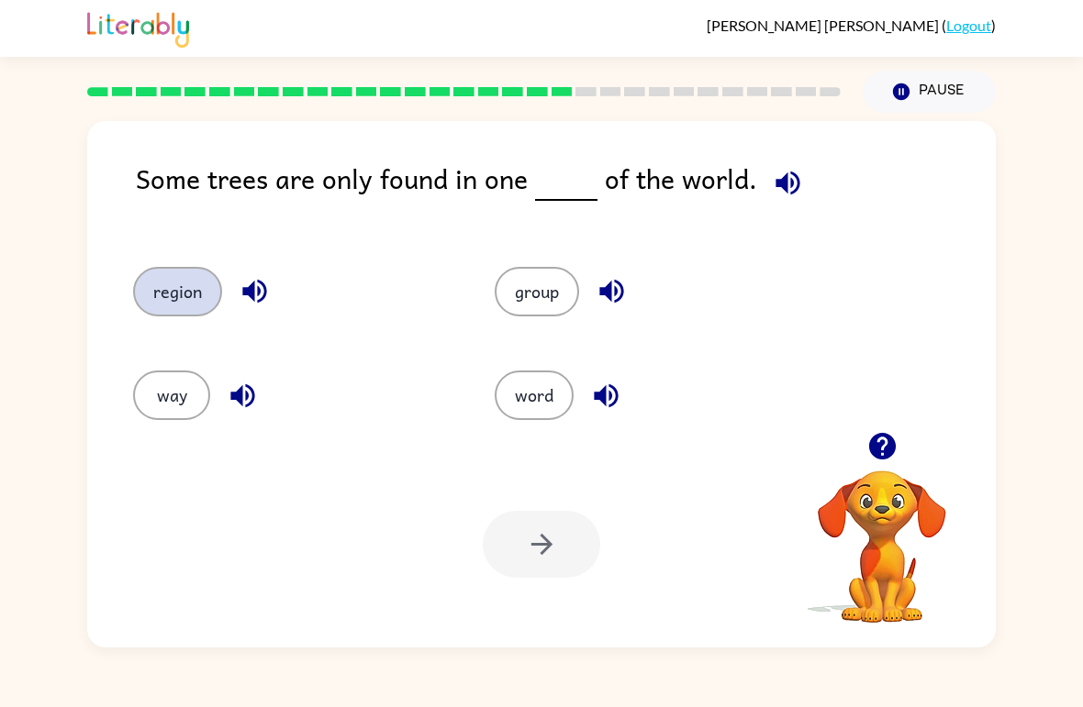
click at [173, 286] on button "region" at bounding box center [177, 292] width 89 height 50
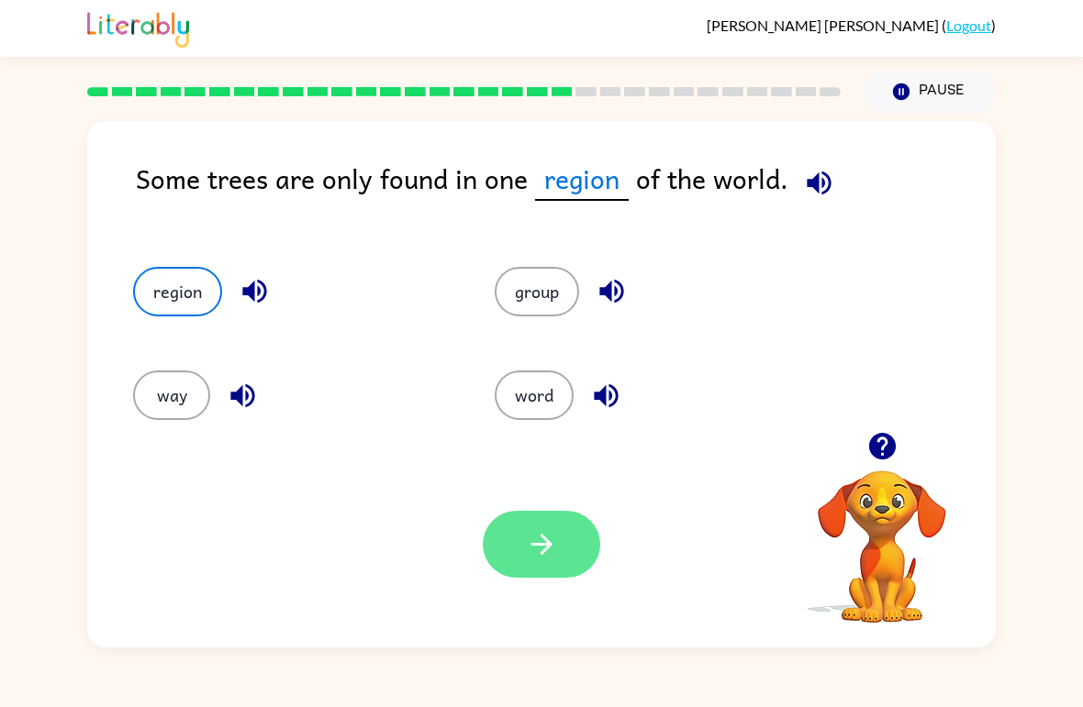
click at [528, 547] on icon "button" at bounding box center [542, 545] width 32 height 32
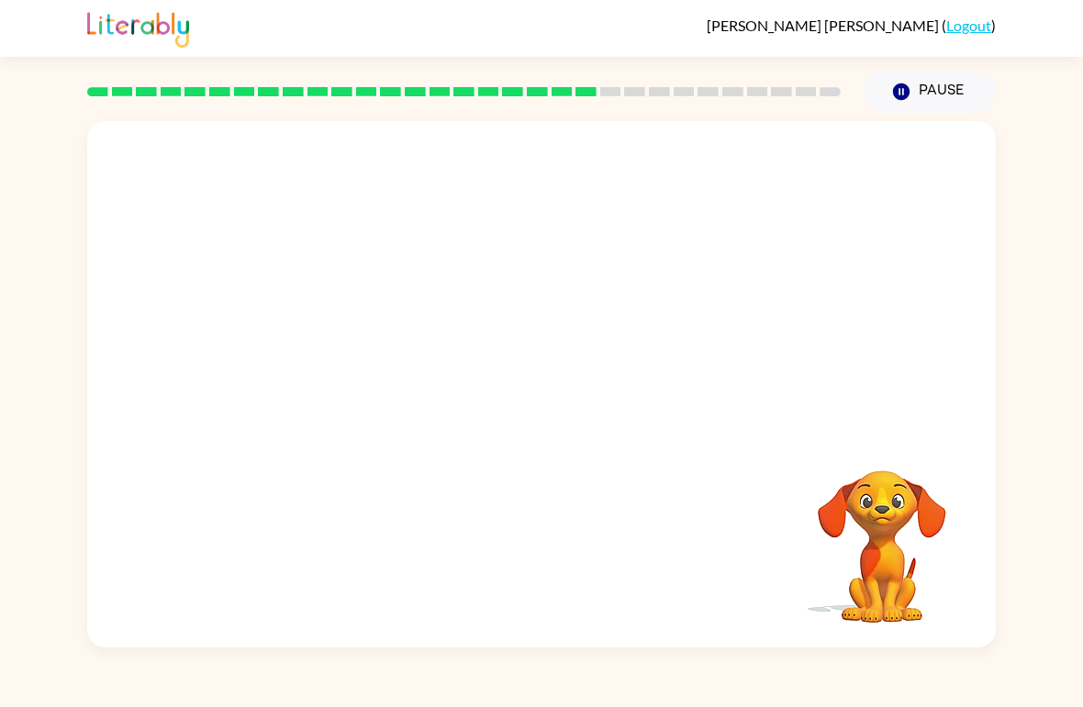
click at [370, 381] on video "Your browser must support playing .mp4 files to use Literably. Please try using…" at bounding box center [541, 276] width 908 height 311
click at [371, 370] on video "Your browser must support playing .mp4 files to use Literably. Please try using…" at bounding box center [541, 276] width 908 height 311
click at [569, 401] on button "button" at bounding box center [541, 394] width 117 height 67
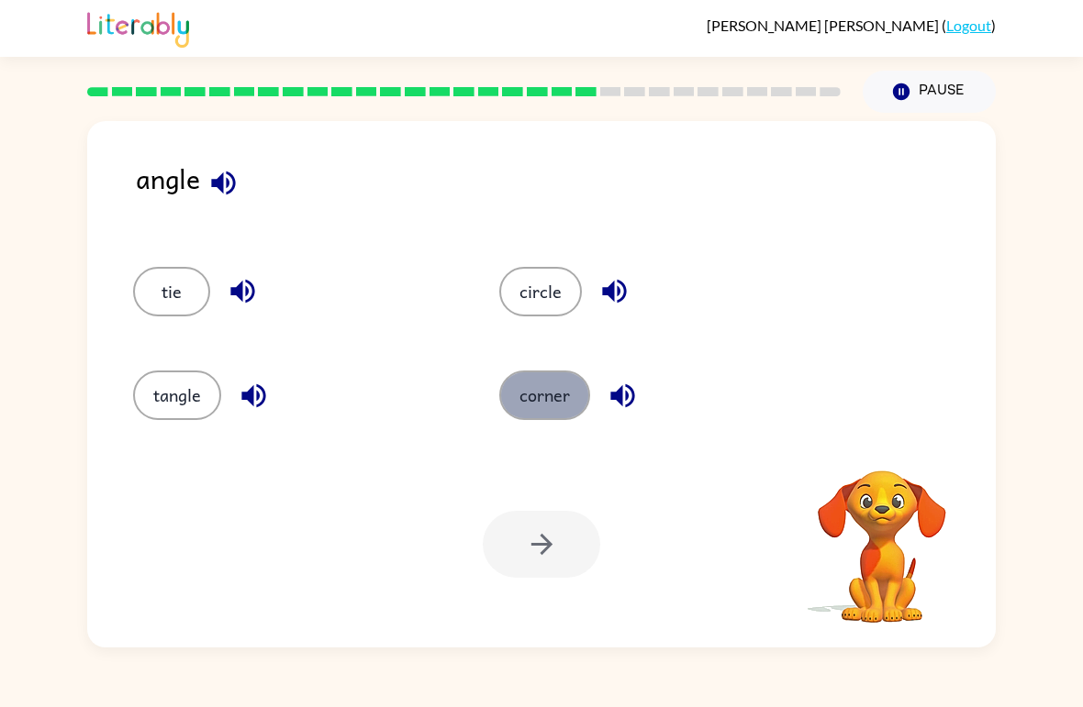
click at [558, 396] on button "corner" at bounding box center [544, 396] width 91 height 50
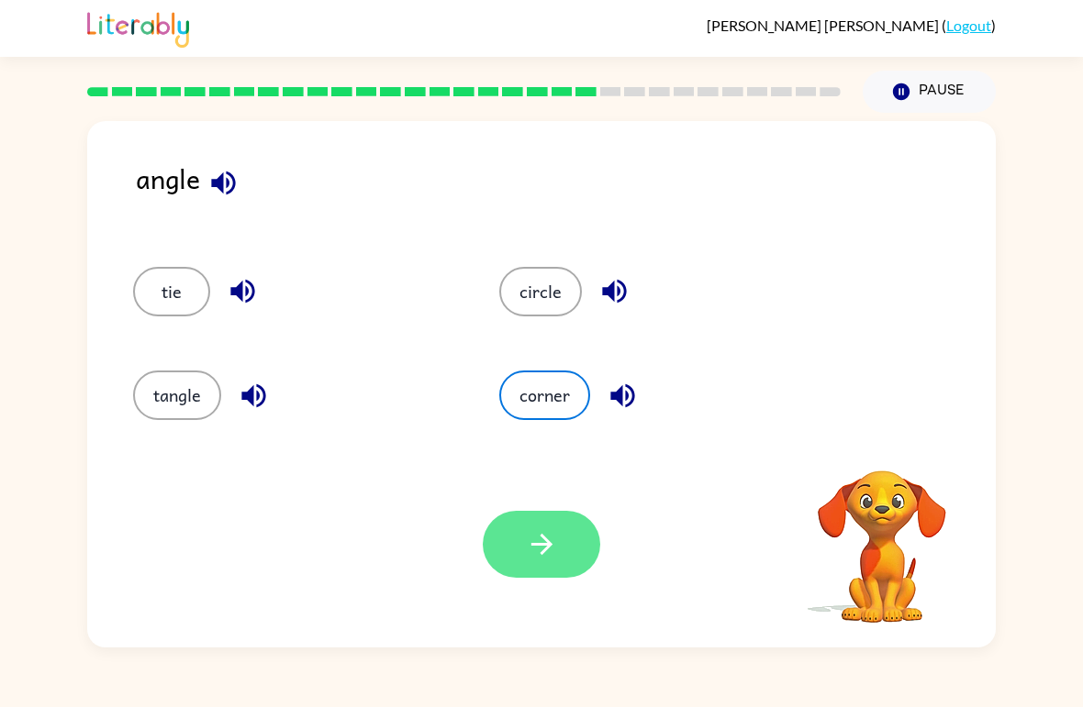
click at [552, 545] on icon "button" at bounding box center [542, 545] width 32 height 32
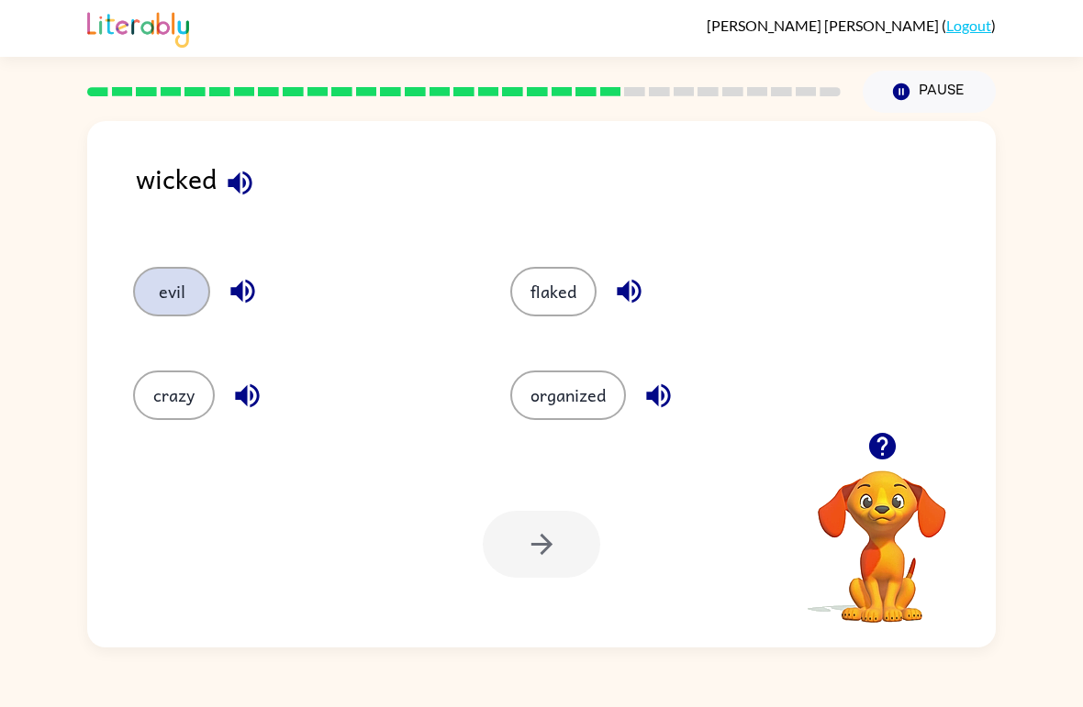
click at [165, 296] on button "evil" at bounding box center [171, 292] width 77 height 50
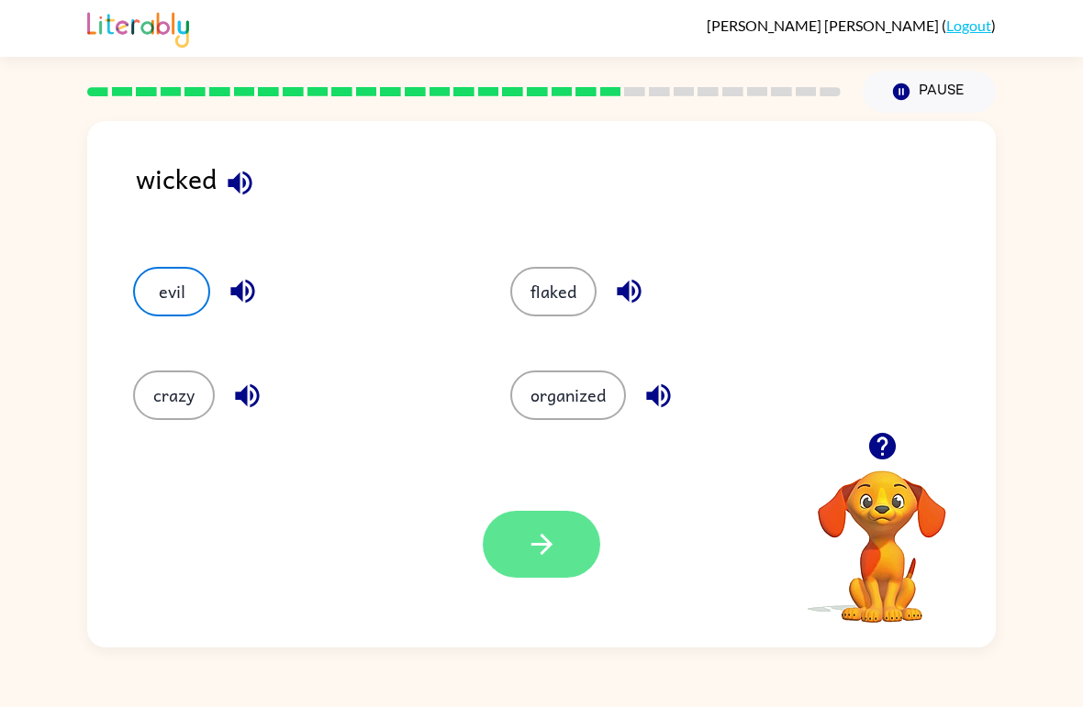
click at [542, 544] on icon "button" at bounding box center [542, 545] width 32 height 32
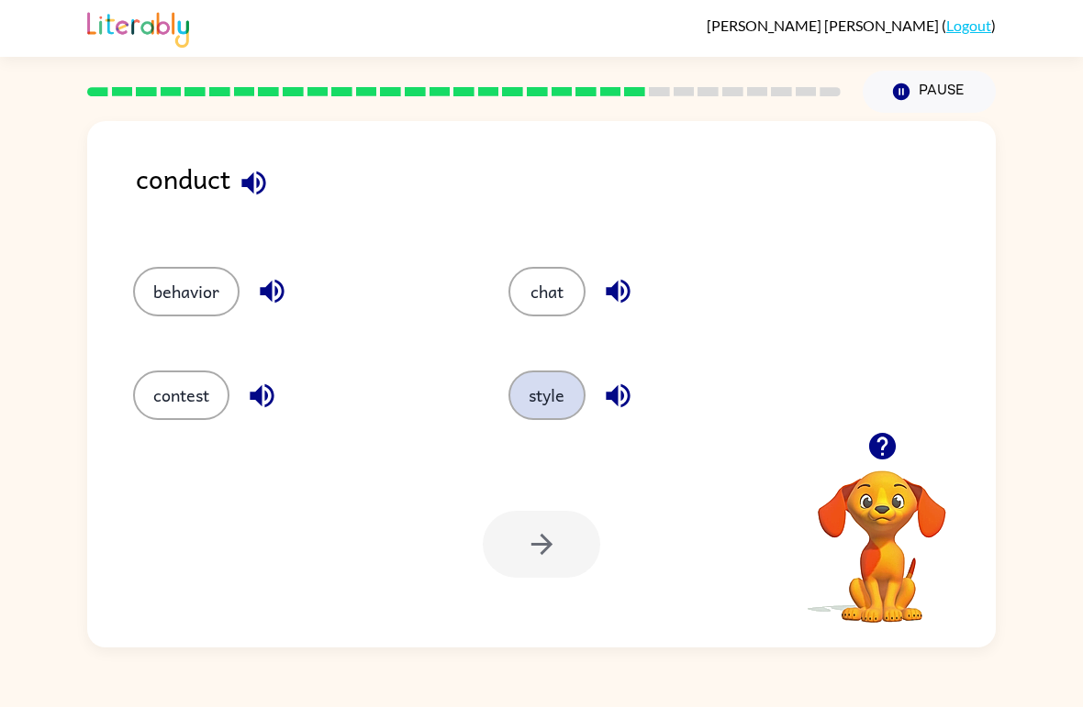
click at [545, 384] on button "style" at bounding box center [546, 396] width 77 height 50
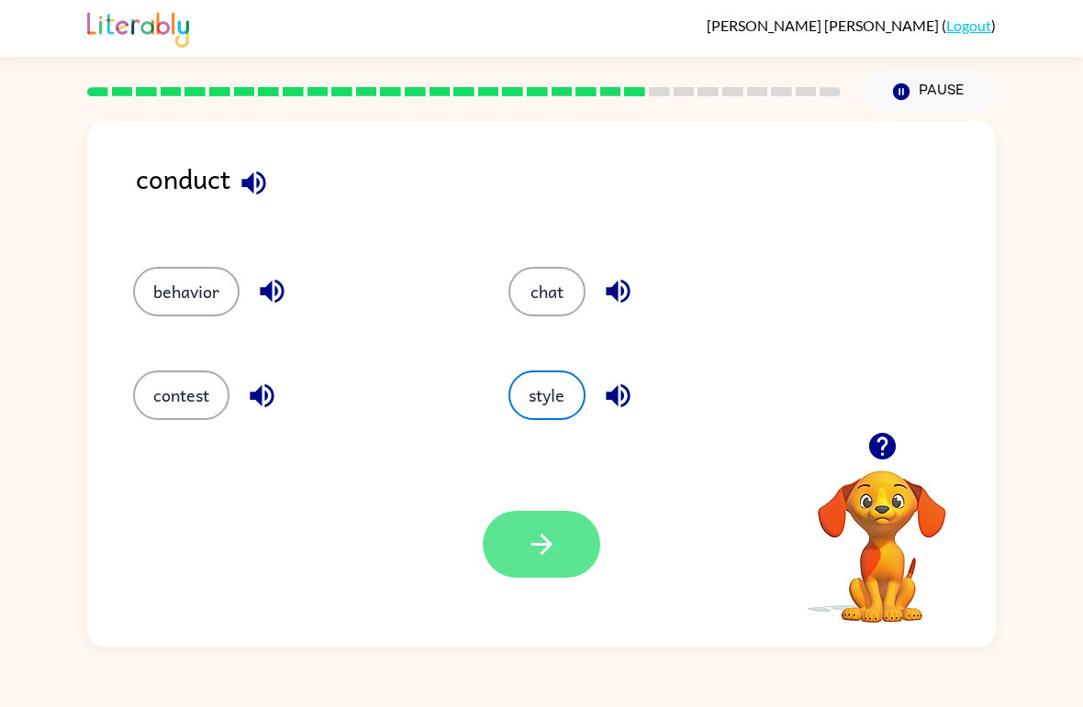
click at [552, 528] on button "button" at bounding box center [541, 544] width 117 height 67
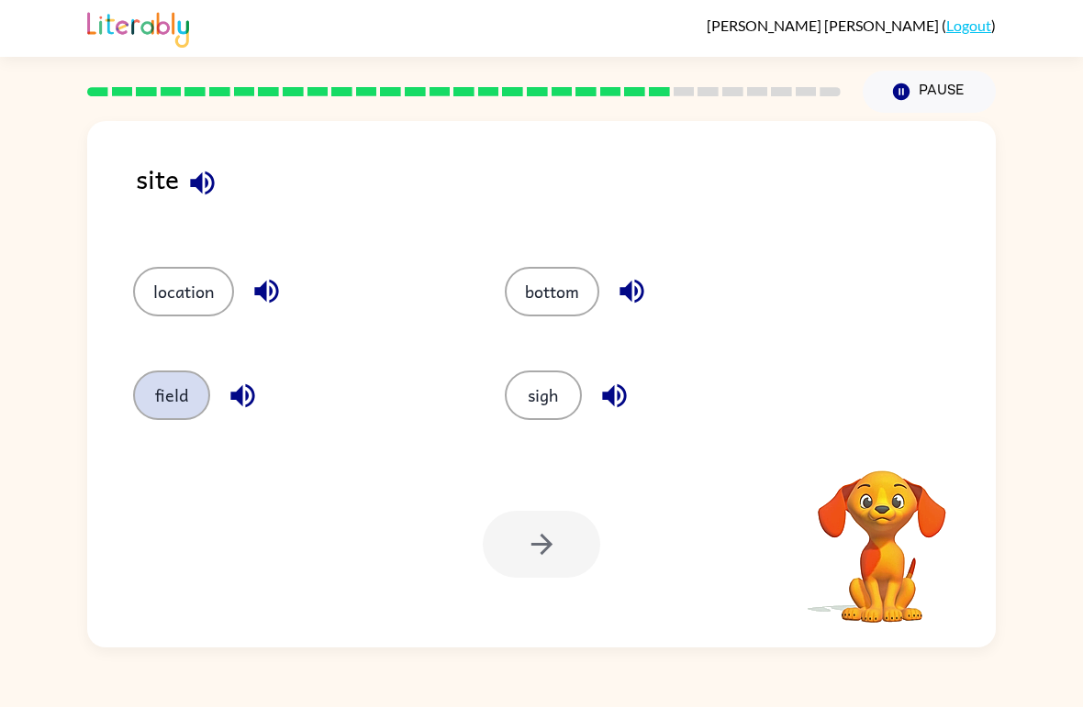
click at [184, 406] on button "field" at bounding box center [171, 396] width 77 height 50
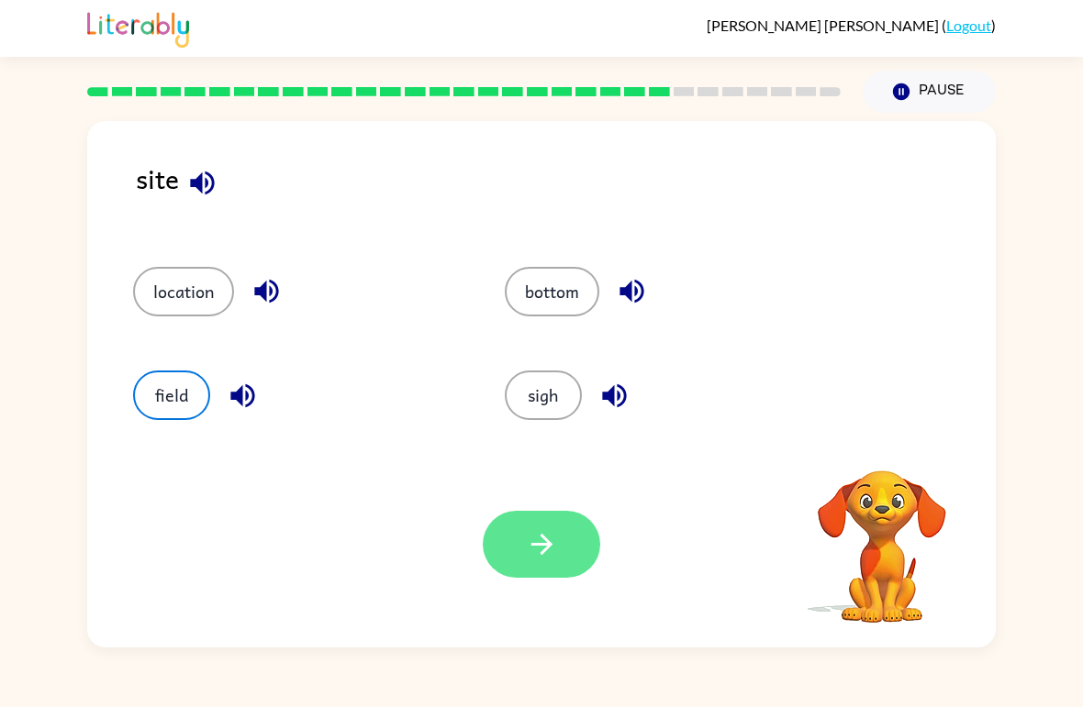
click at [559, 540] on button "button" at bounding box center [541, 544] width 117 height 67
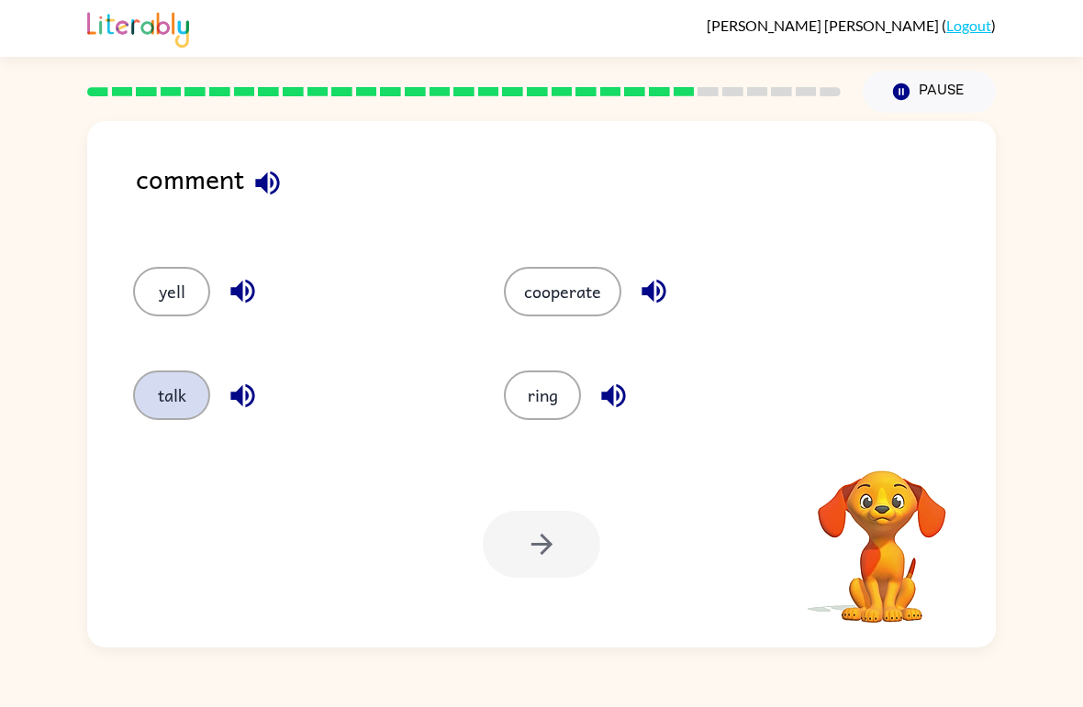
click at [179, 379] on button "talk" at bounding box center [171, 396] width 77 height 50
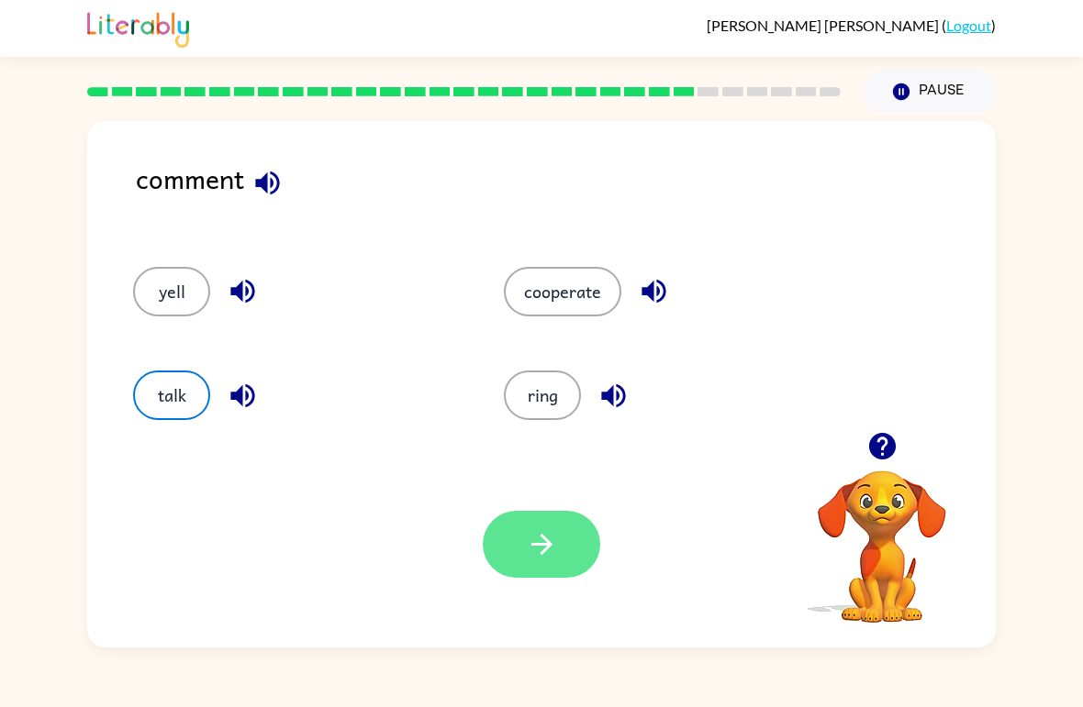
click at [559, 541] on button "button" at bounding box center [541, 544] width 117 height 67
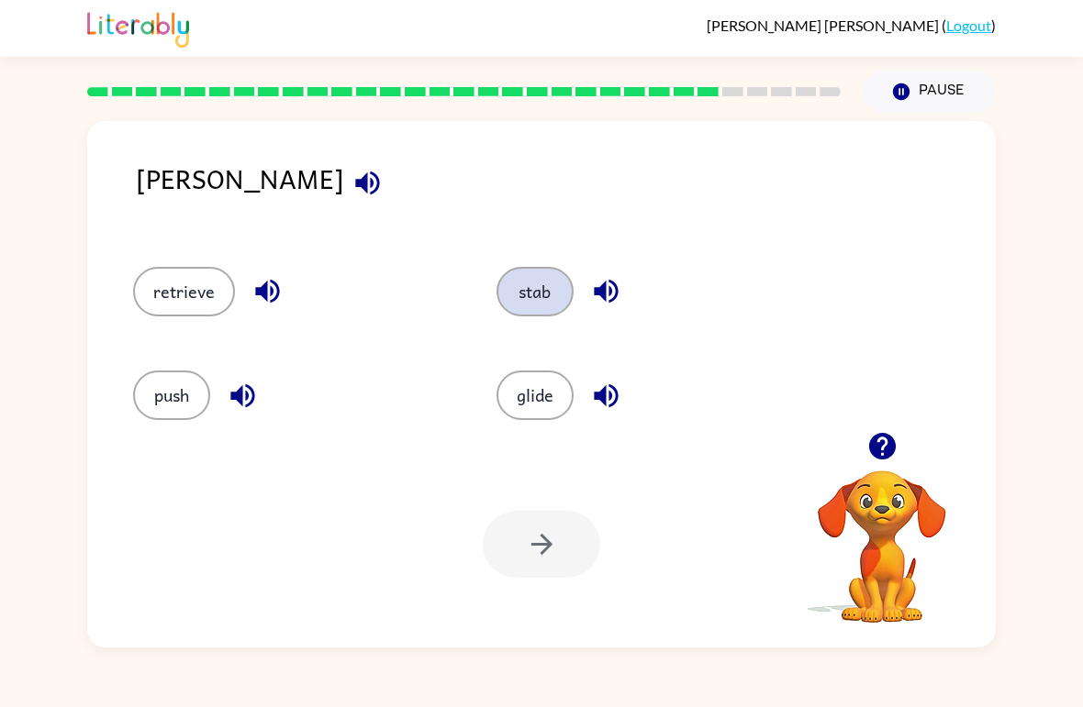
click at [548, 273] on button "stab" at bounding box center [534, 292] width 77 height 50
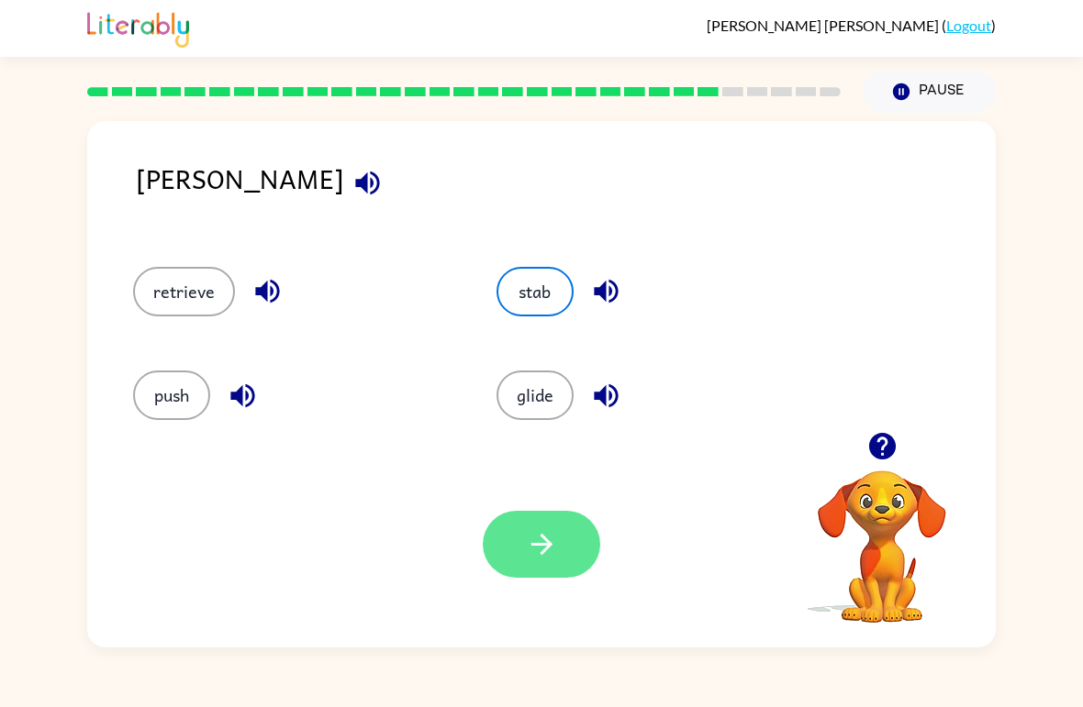
click at [549, 546] on icon "button" at bounding box center [540, 544] width 21 height 21
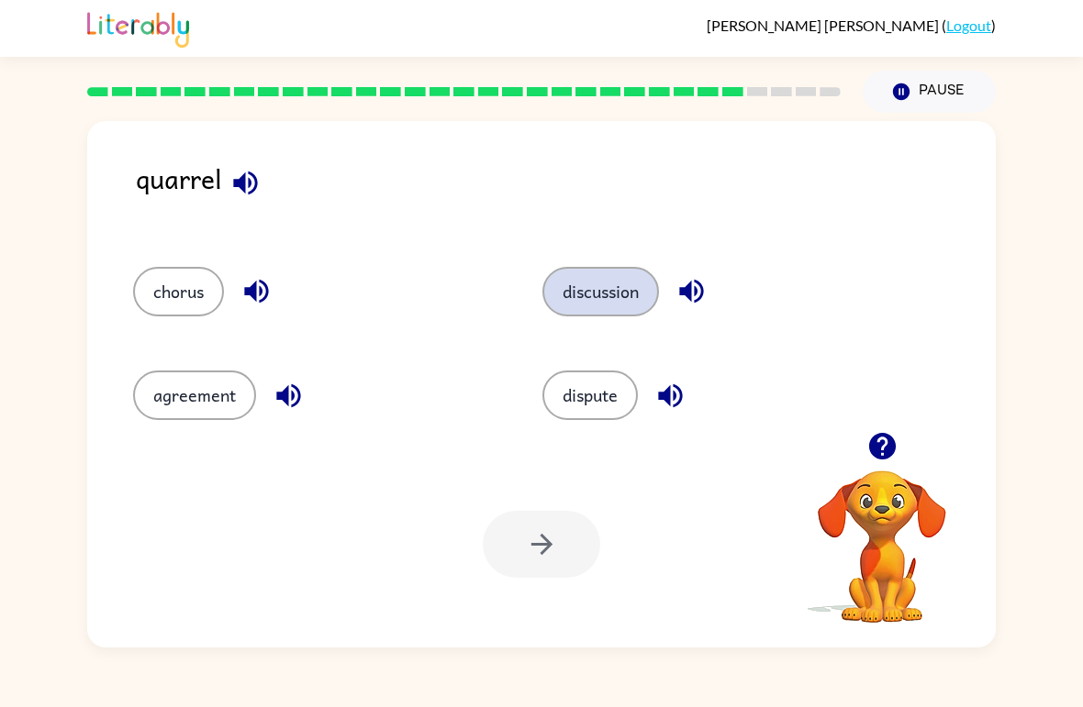
click at [628, 293] on button "discussion" at bounding box center [600, 292] width 117 height 50
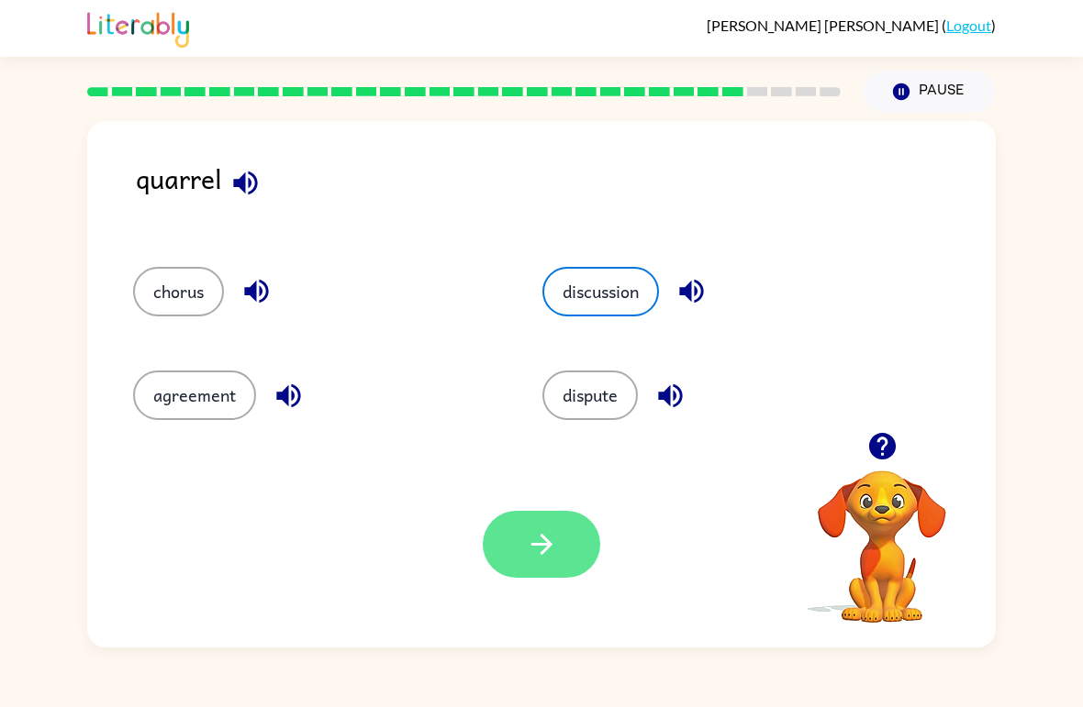
click at [538, 566] on button "button" at bounding box center [541, 544] width 117 height 67
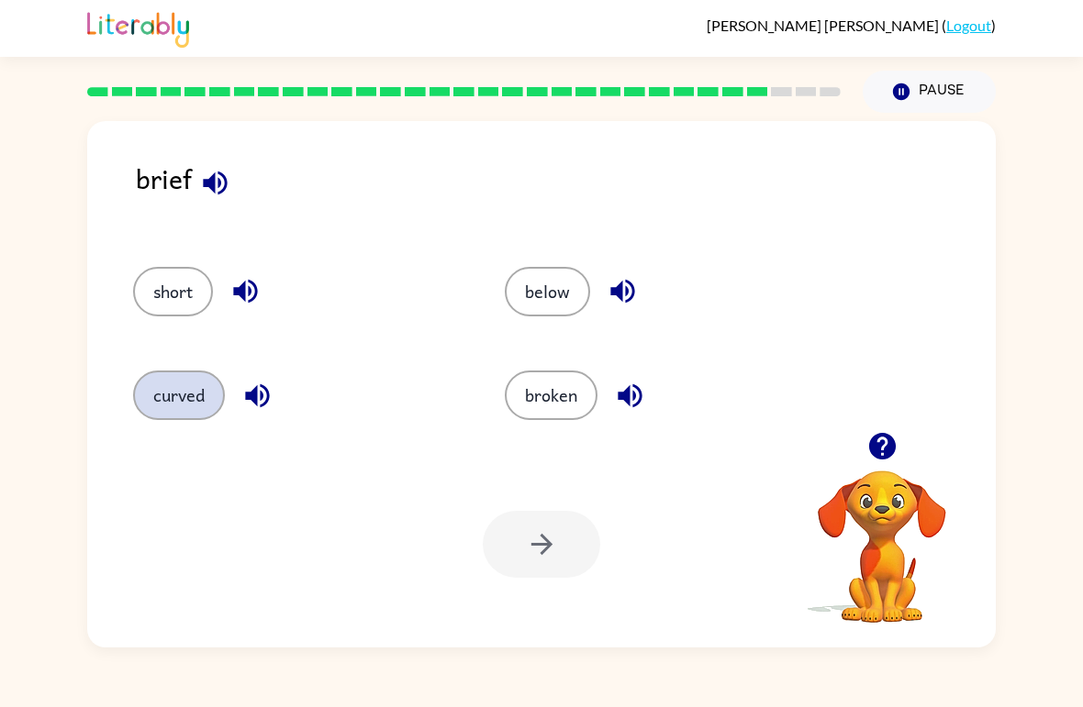
click at [184, 401] on button "curved" at bounding box center [179, 396] width 92 height 50
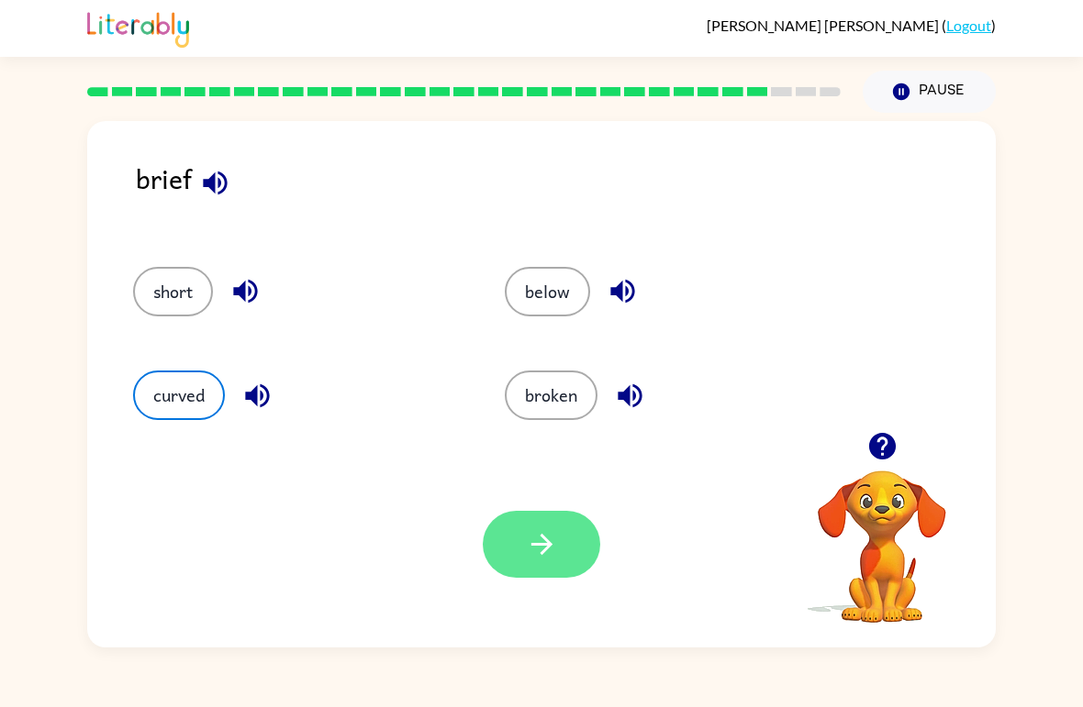
click at [573, 551] on button "button" at bounding box center [541, 544] width 117 height 67
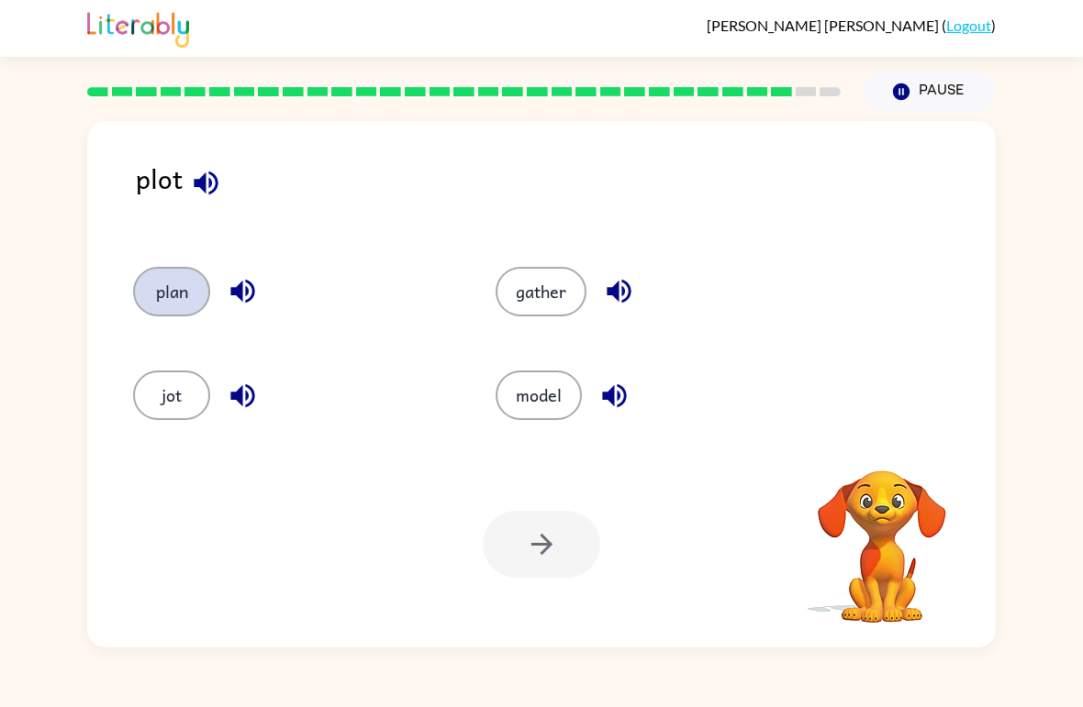
click at [157, 274] on button "plan" at bounding box center [171, 292] width 77 height 50
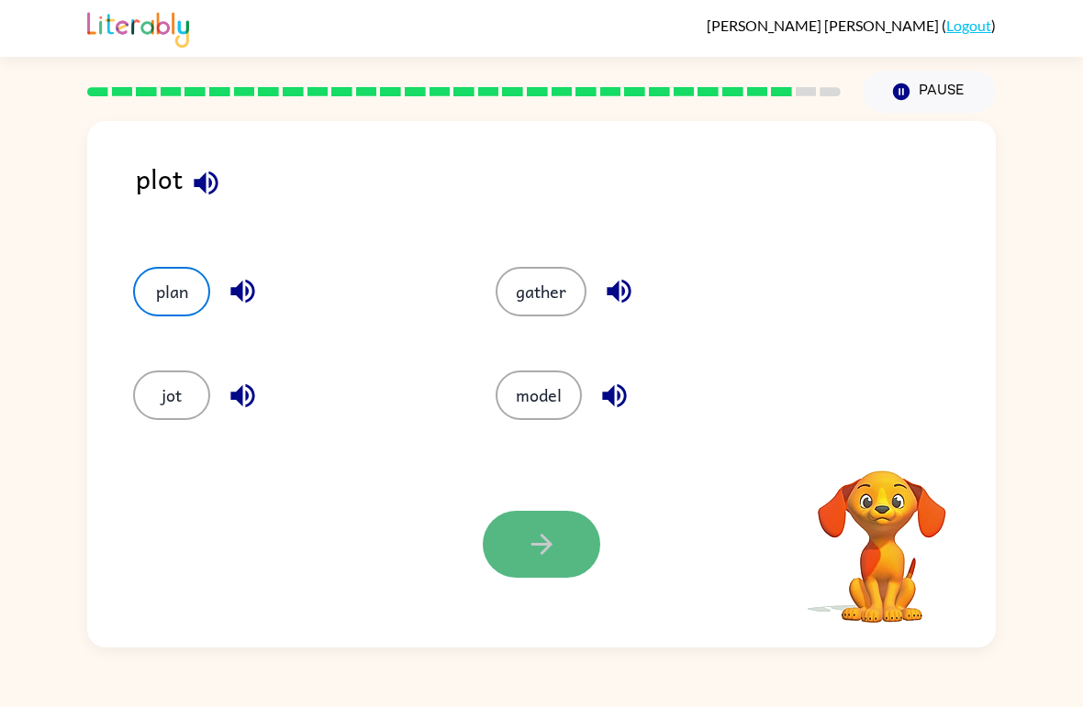
click at [549, 551] on icon "button" at bounding box center [542, 545] width 32 height 32
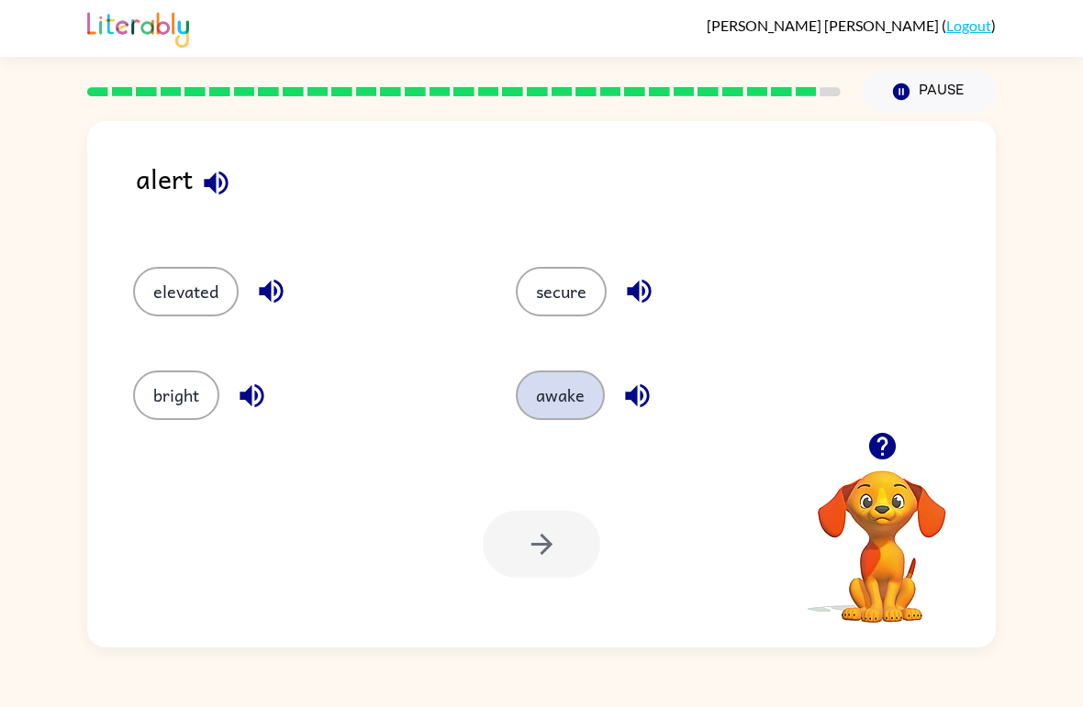
click at [573, 398] on button "awake" at bounding box center [560, 396] width 89 height 50
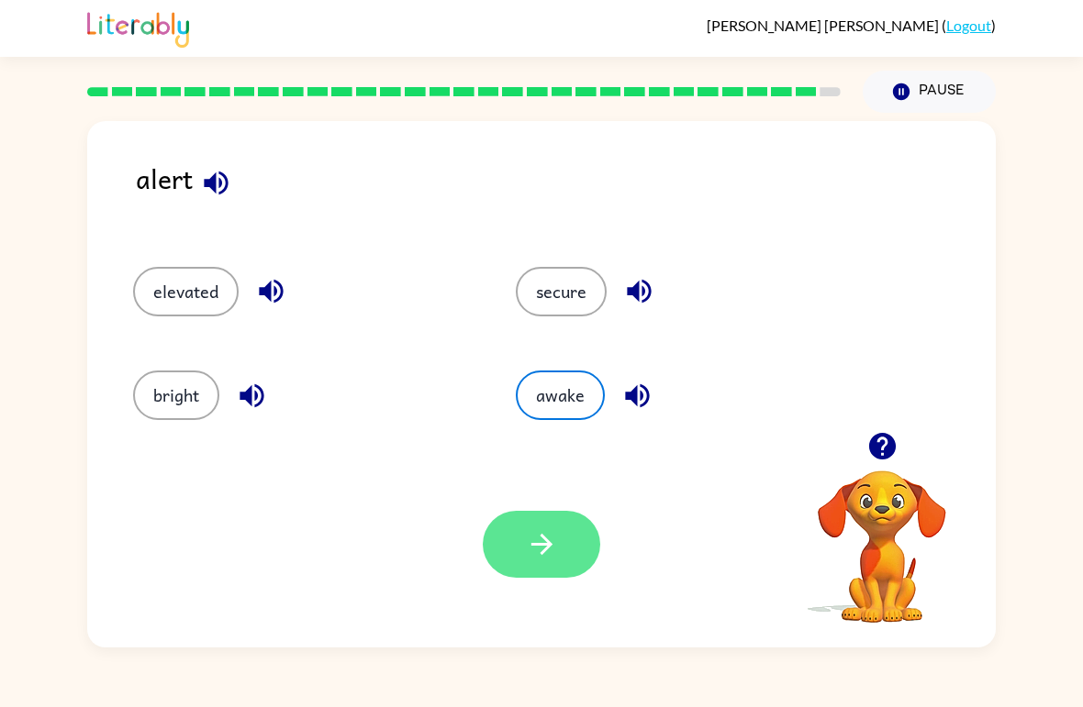
click at [536, 526] on button "button" at bounding box center [541, 544] width 117 height 67
